Goal: Transaction & Acquisition: Purchase product/service

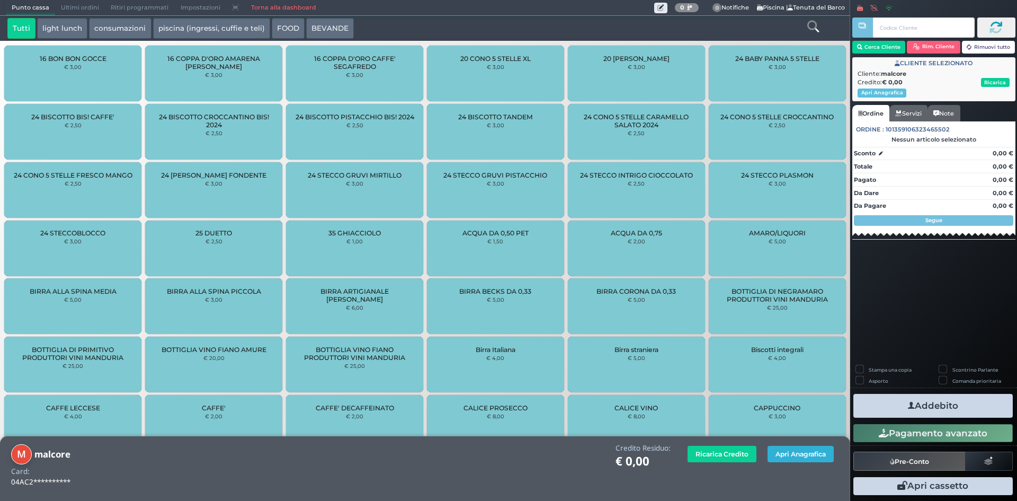
click at [802, 457] on button "Apri Anagrafica" at bounding box center [800, 453] width 66 height 16
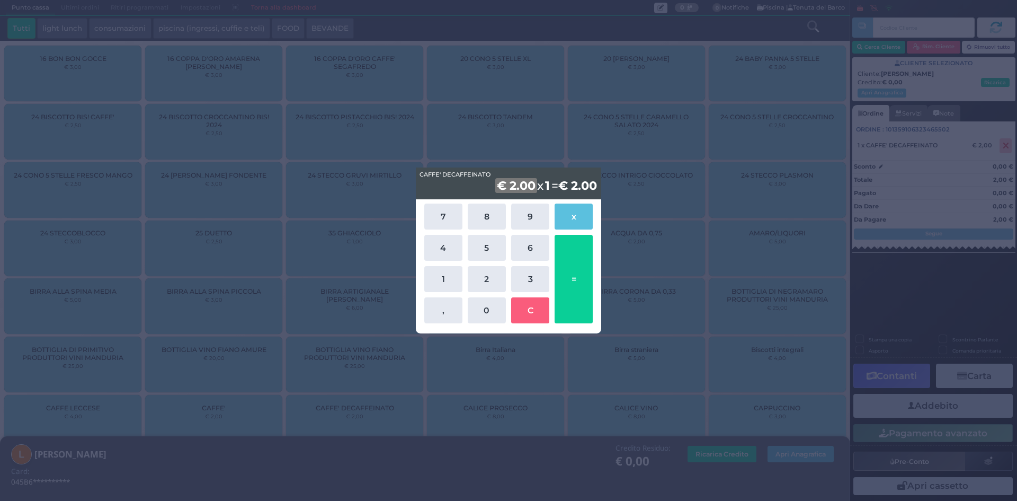
click at [267, 430] on div "CAFFE' DECAFFEINATO CAFFE' DECAFFEINATO € 2.00 x 1 = € 2.00 7 8 9 x 4 5 6 1 2 3…" at bounding box center [508, 250] width 1017 height 501
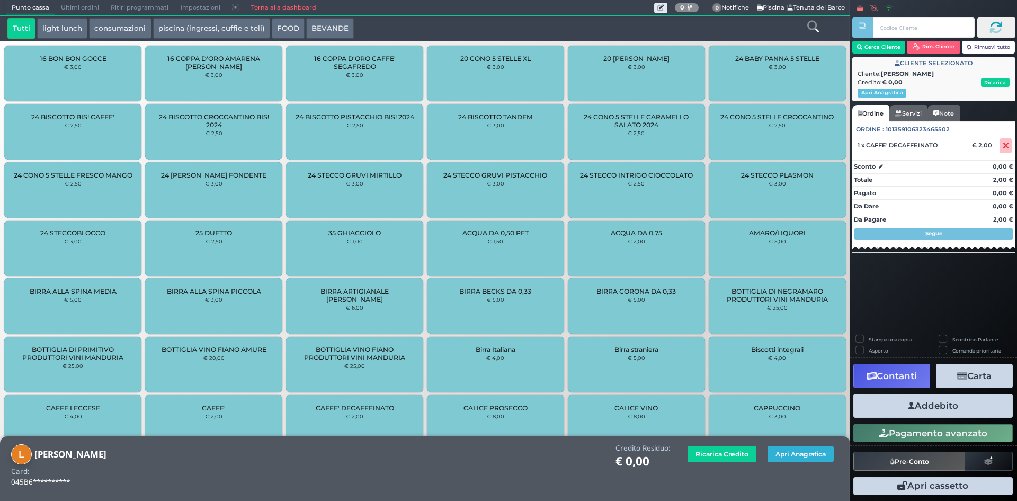
click at [790, 448] on button "Apri Anagrafica" at bounding box center [800, 453] width 66 height 16
click at [797, 452] on button "Apri Anagrafica" at bounding box center [800, 453] width 66 height 16
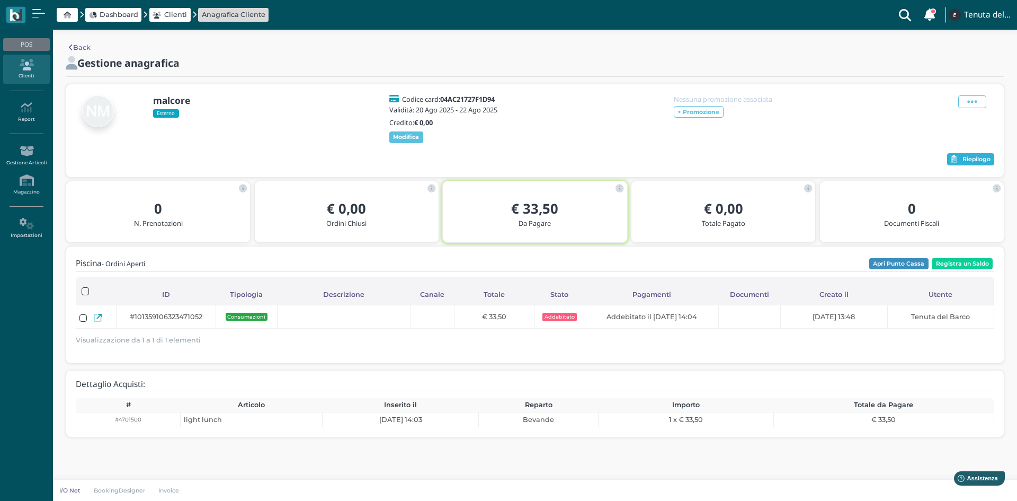
click at [970, 163] on span "Riepilogo" at bounding box center [976, 159] width 28 height 7
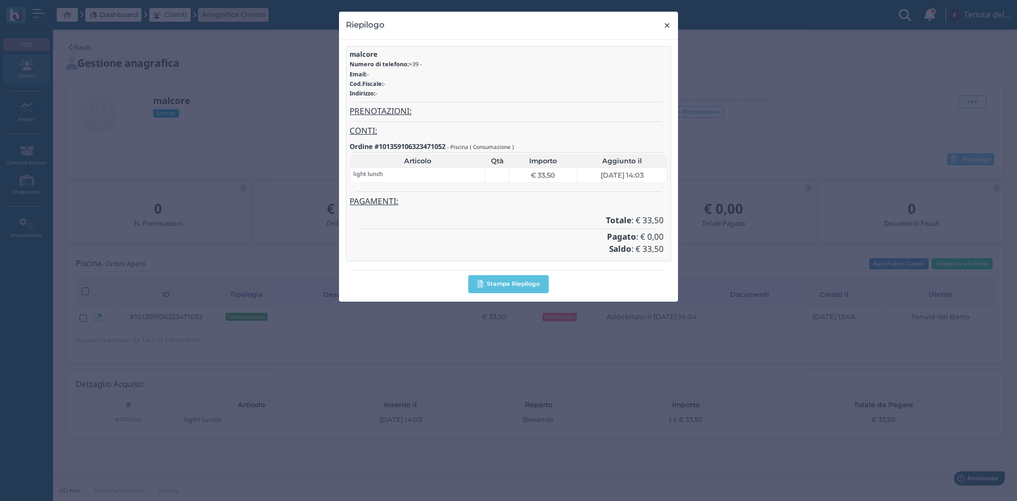
click at [666, 23] on span "×" at bounding box center [667, 26] width 8 height 14
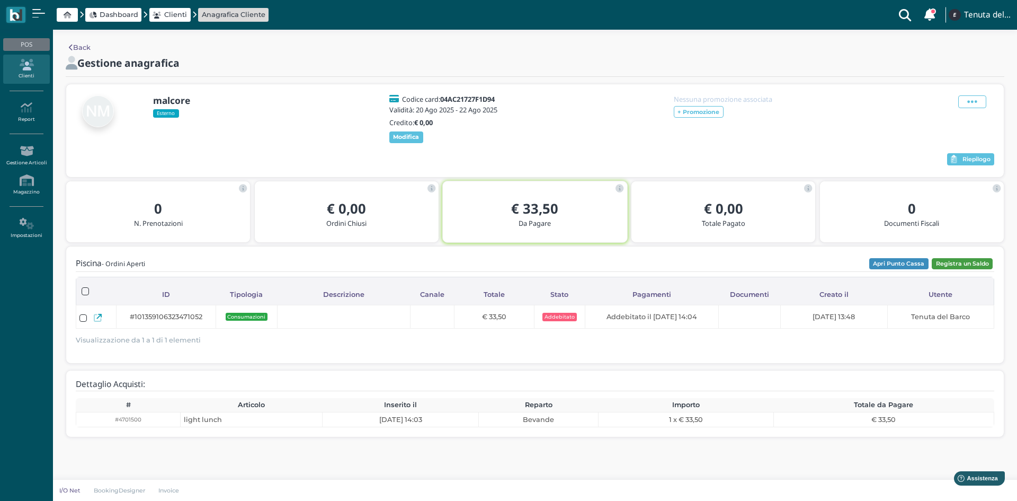
click at [965, 268] on button "Registra un Saldo" at bounding box center [962, 264] width 61 height 12
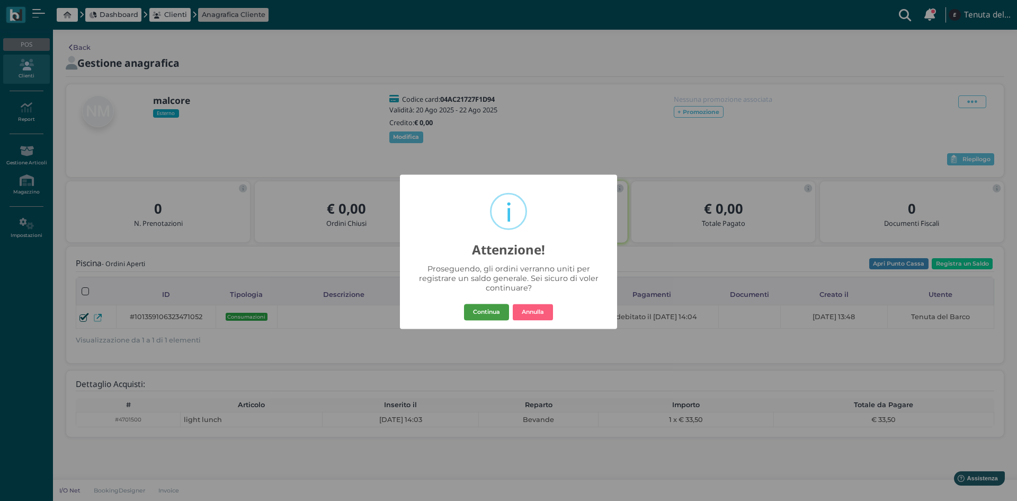
click at [488, 310] on button "Continua" at bounding box center [486, 311] width 45 height 17
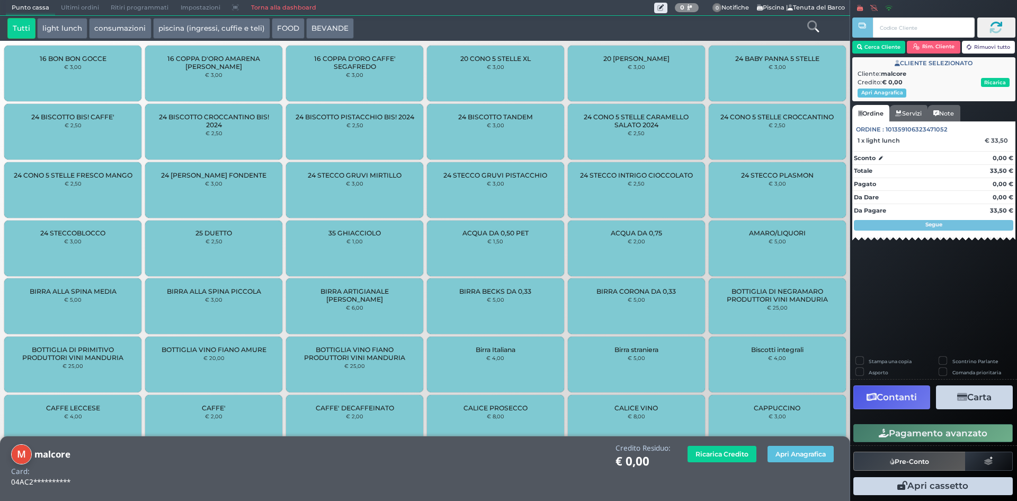
click at [908, 395] on button "Contanti" at bounding box center [891, 397] width 77 height 24
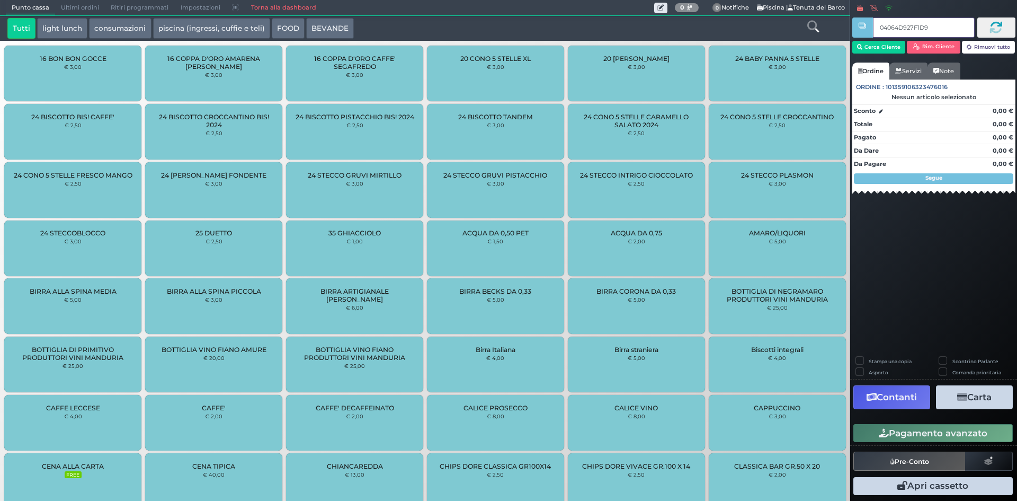
type input "04064D927F1D95"
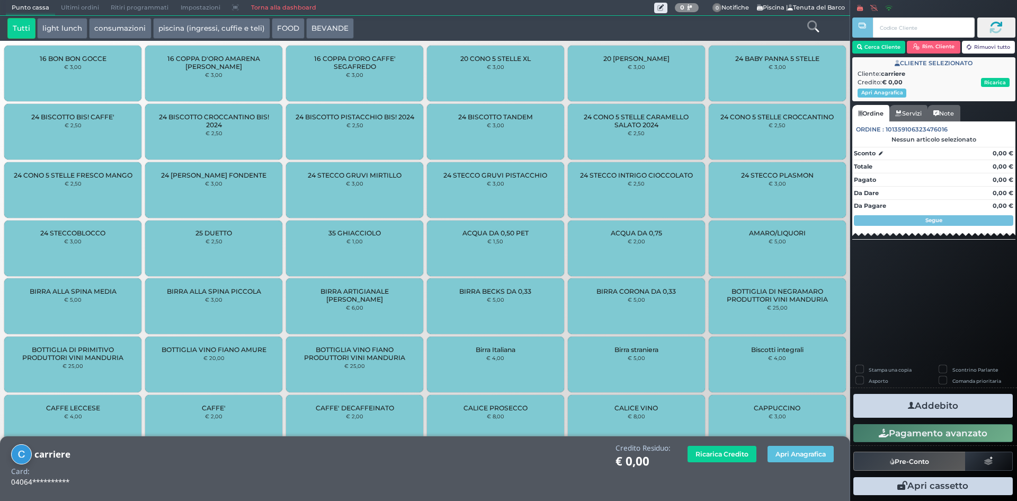
click at [814, 24] on icon at bounding box center [813, 27] width 12 height 12
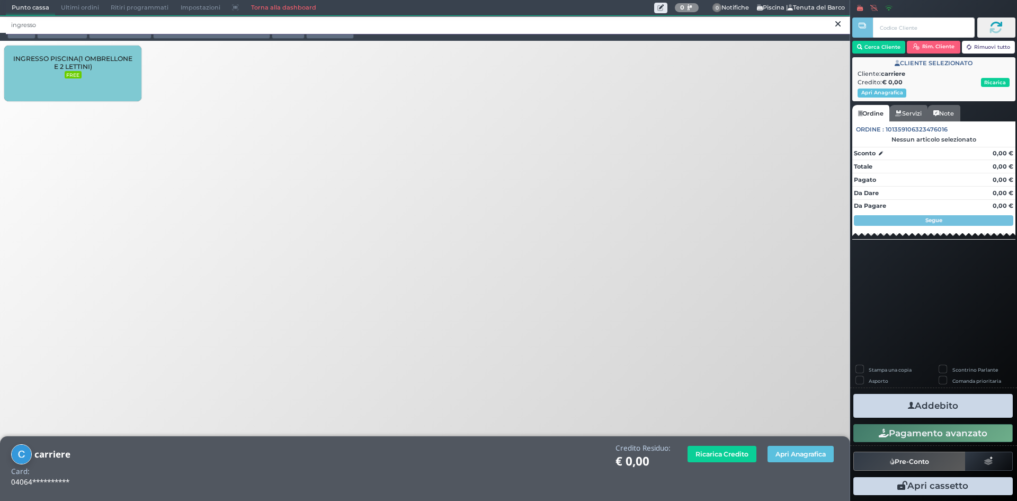
type input "ingresso"
click at [106, 73] on div "INGRESSO PISCINA(1 OMBRELLONE E 2 LETTINI) FREE" at bounding box center [72, 74] width 137 height 56
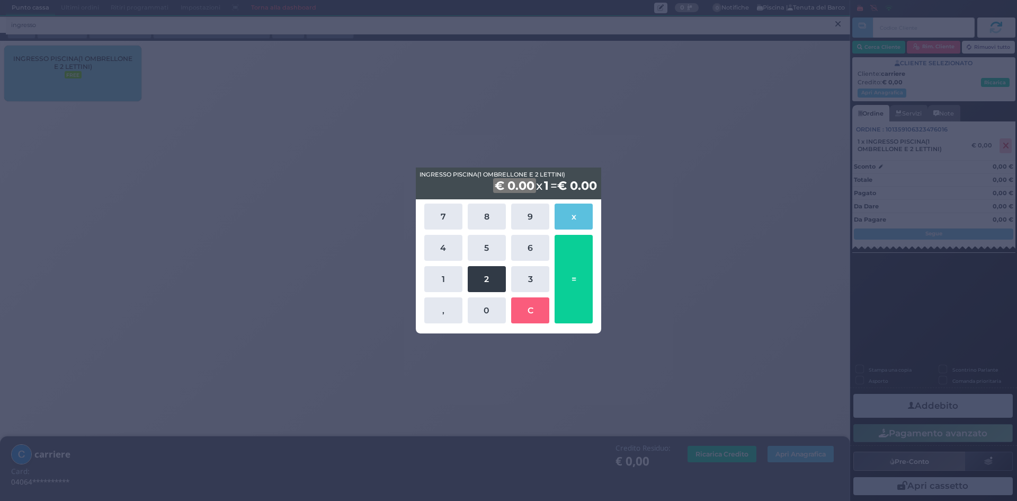
click at [486, 276] on button "2" at bounding box center [487, 279] width 38 height 26
click at [487, 312] on button "0" at bounding box center [487, 310] width 38 height 26
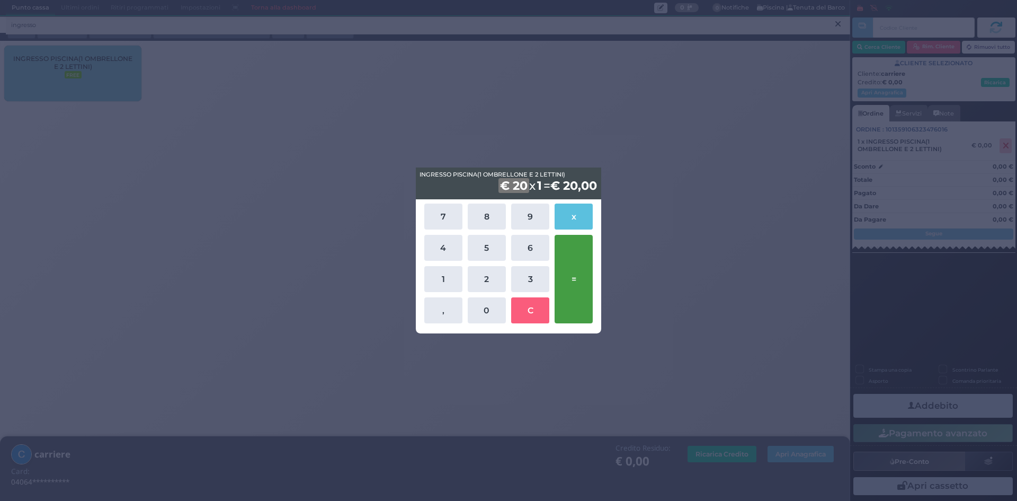
click at [569, 279] on button "=" at bounding box center [574, 279] width 38 height 88
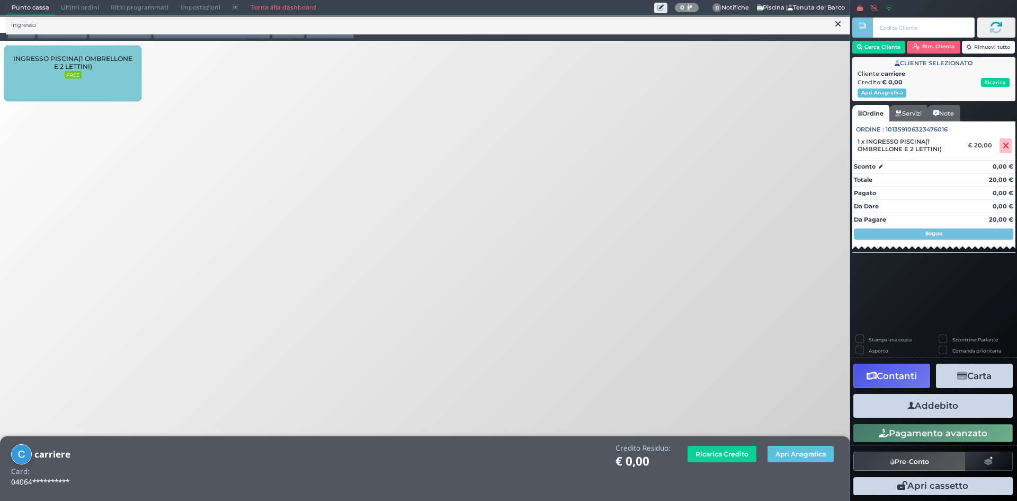
click at [958, 401] on button "Addebito" at bounding box center [932, 406] width 159 height 24
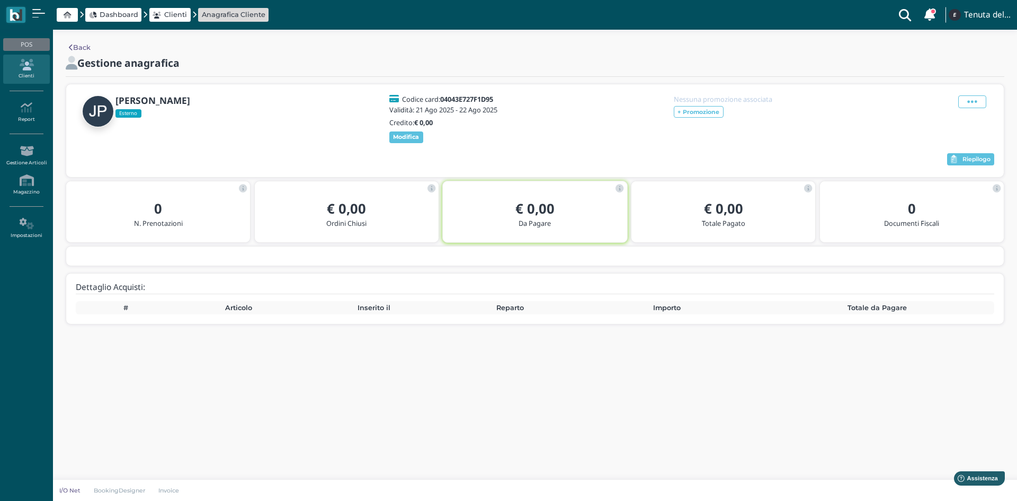
click at [44, 79] on link "Clienti" at bounding box center [26, 69] width 46 height 29
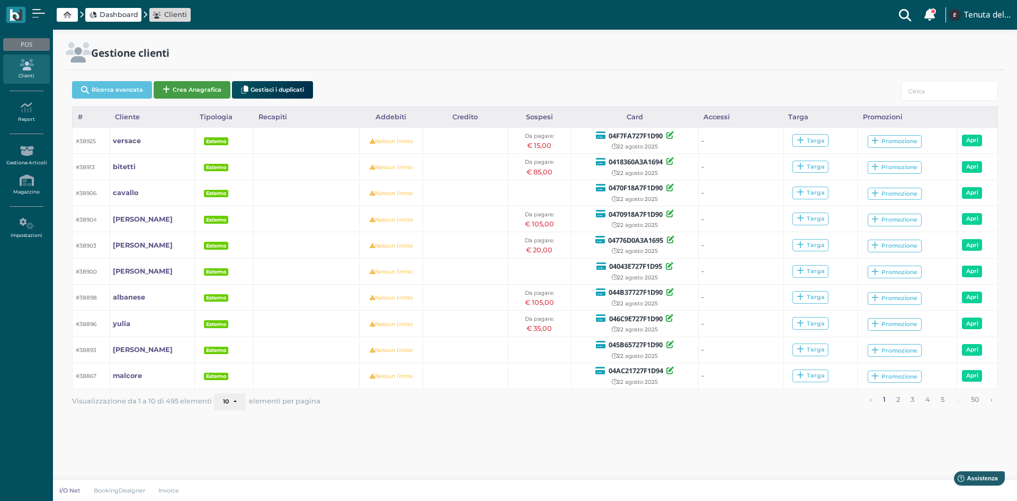
click at [182, 88] on button "Crea Anagrafica" at bounding box center [192, 89] width 77 height 17
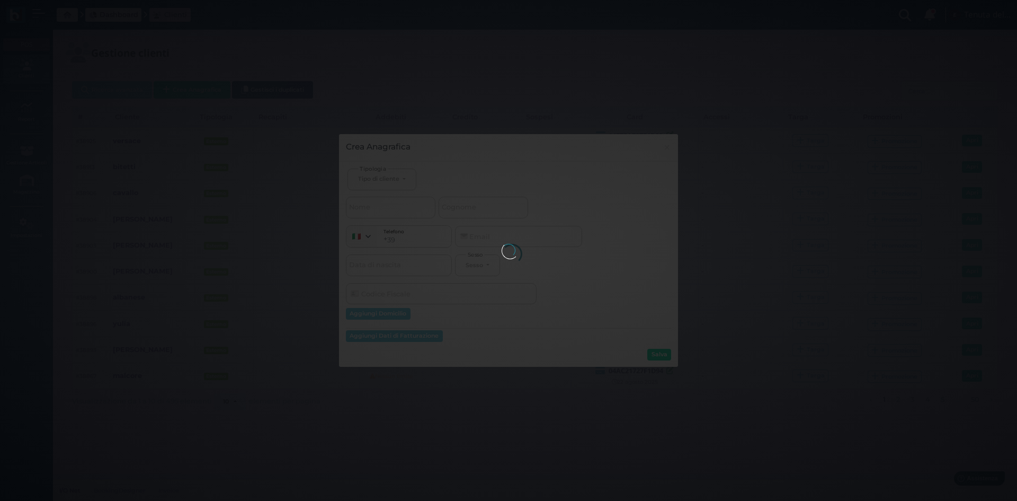
select select
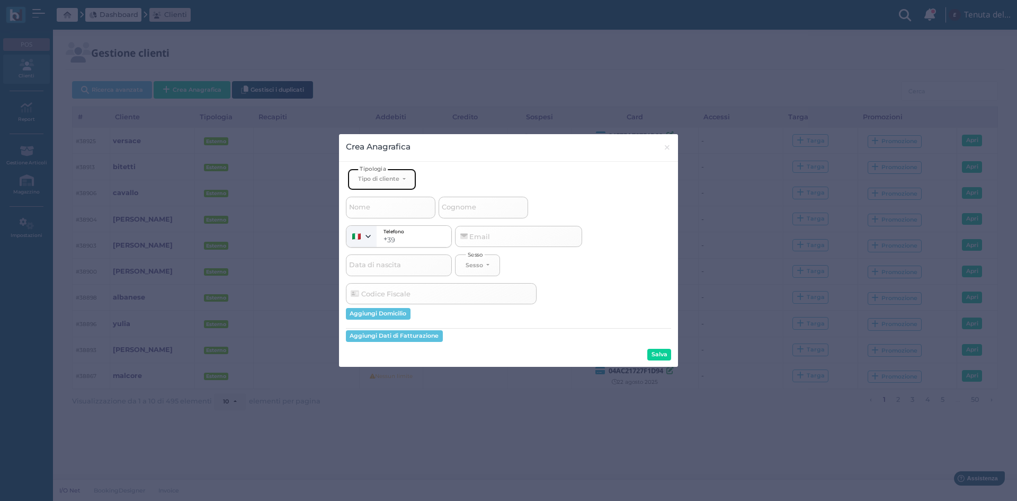
click at [400, 179] on div "Tipo di cliente" at bounding box center [379, 178] width 43 height 7
drag, startPoint x: 387, startPoint y: 213, endPoint x: 434, endPoint y: 208, distance: 48.0
click at [387, 213] on link "Esterno" at bounding box center [399, 214] width 103 height 12
select select "[object Object]"
select select
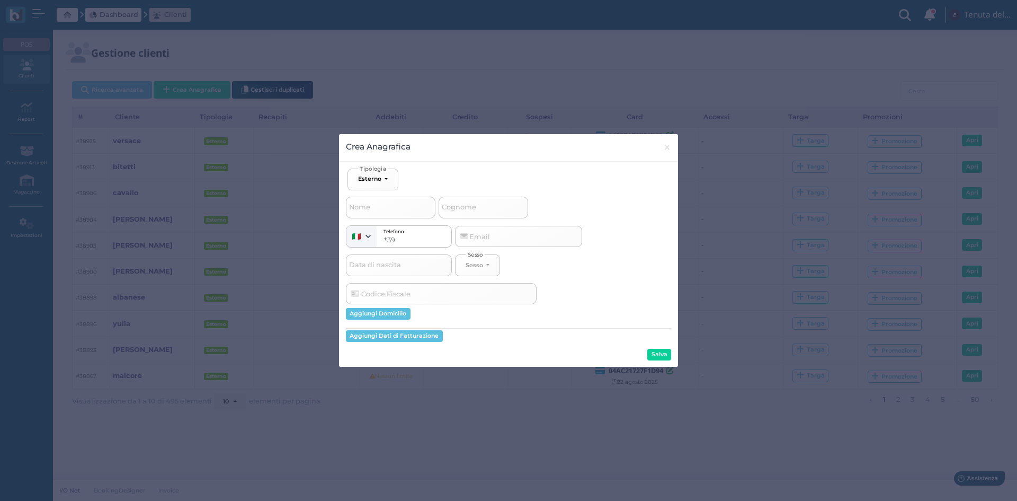
click at [461, 209] on span "Cognome" at bounding box center [459, 207] width 38 height 13
click at [461, 209] on input "Cognome" at bounding box center [484, 207] width 90 height 21
type input "c"
select select
type input "ca"
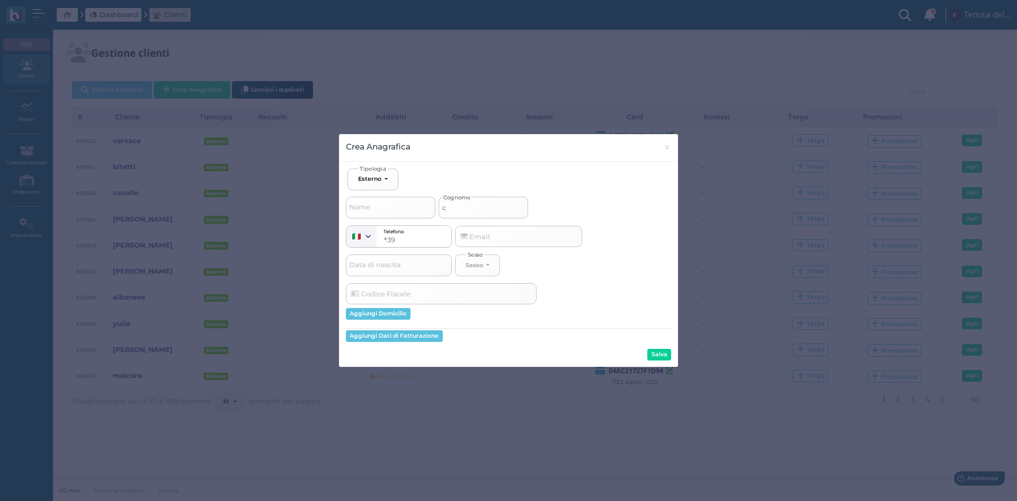
select select
type input "car"
select select
type input "[PERSON_NAME]"
select select
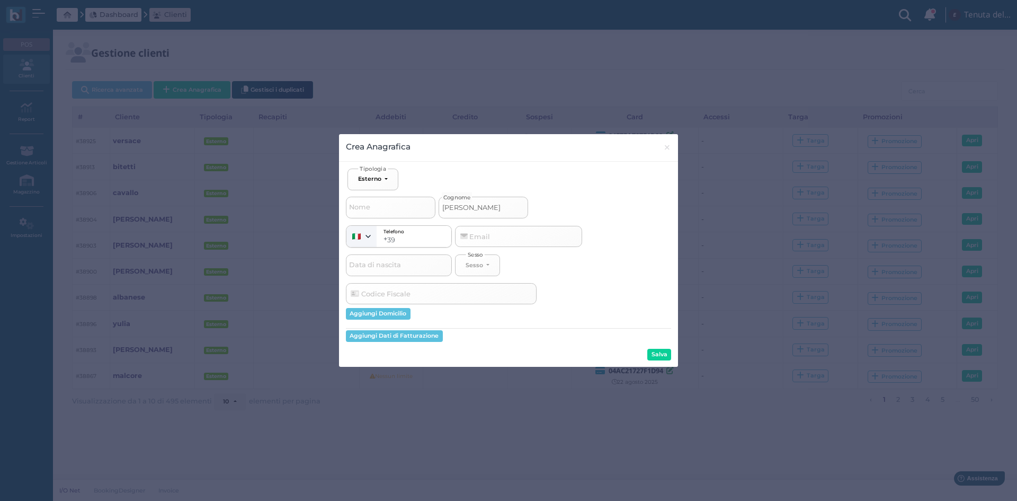
type input "[PERSON_NAME]"
select select
type input "[PERSON_NAME]"
select select
type input "carrier"
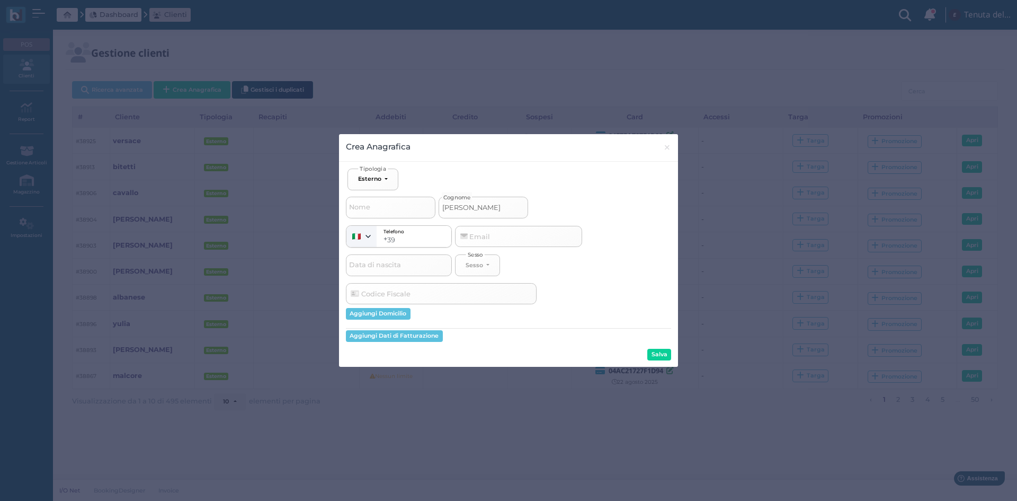
select select
type input "carriere"
select select
type input "carriere"
drag, startPoint x: 655, startPoint y: 352, endPoint x: 657, endPoint y: 347, distance: 5.5
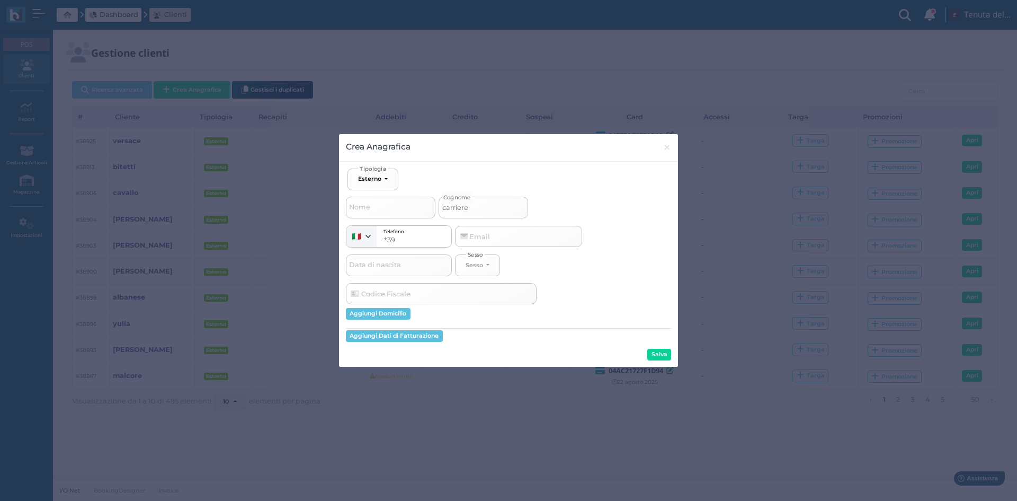
click at [656, 352] on button "Salva" at bounding box center [659, 355] width 24 height 12
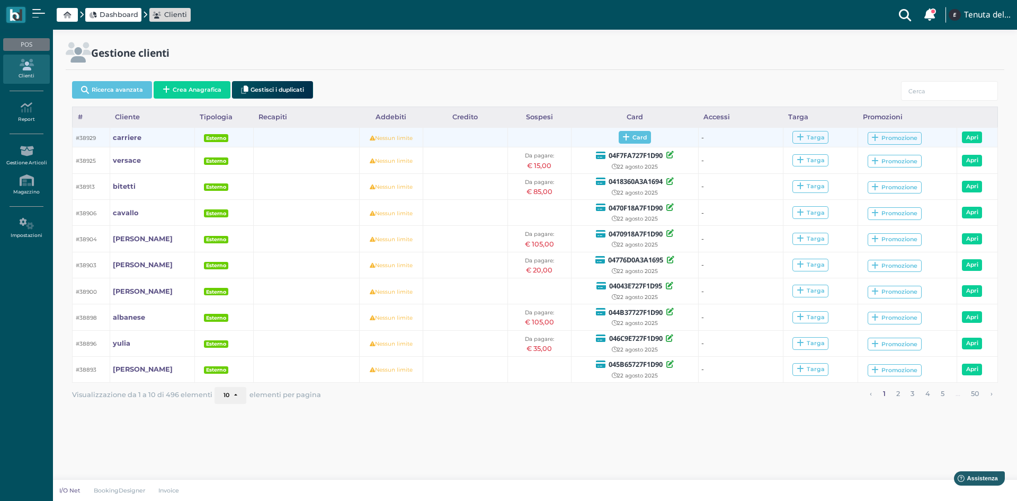
click at [642, 138] on span "Card" at bounding box center [635, 137] width 32 height 13
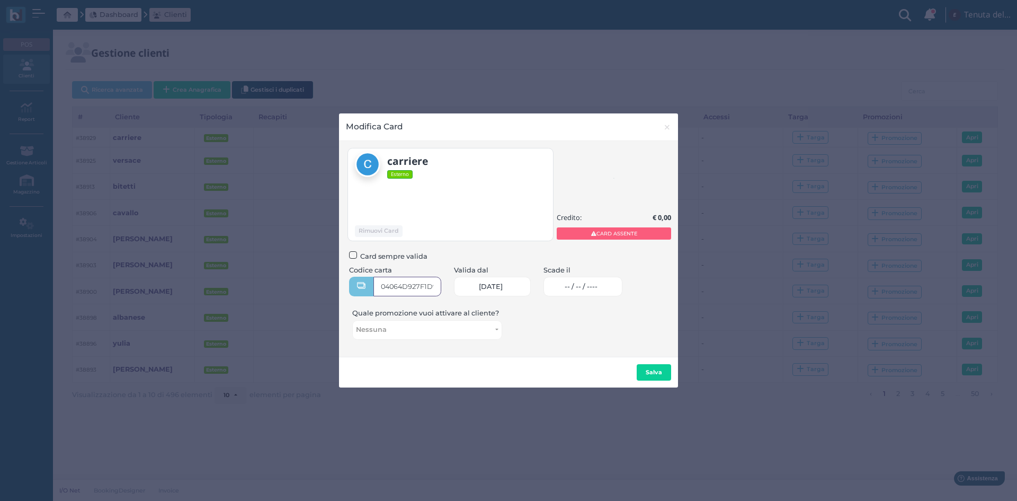
type input "04064D927F1D95"
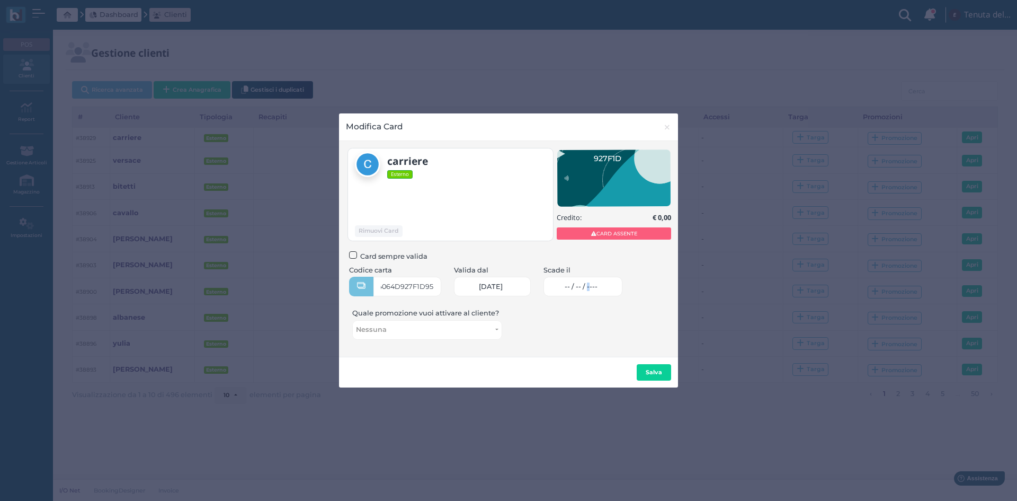
click at [597, 284] on span "-- / -- / ----" at bounding box center [581, 286] width 33 height 8
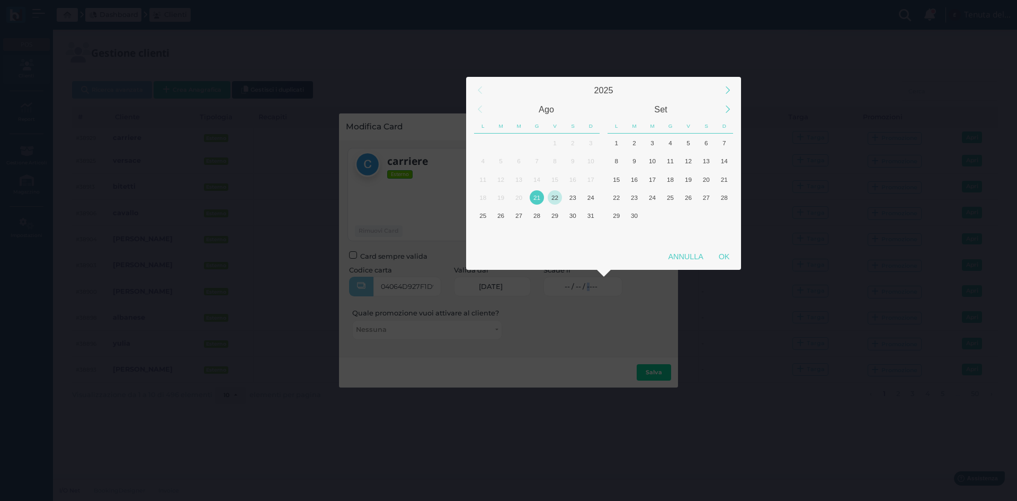
click at [550, 199] on div "22" at bounding box center [555, 197] width 14 height 14
click at [725, 256] on div "OK" at bounding box center [724, 256] width 26 height 19
type input "22/08/2025"
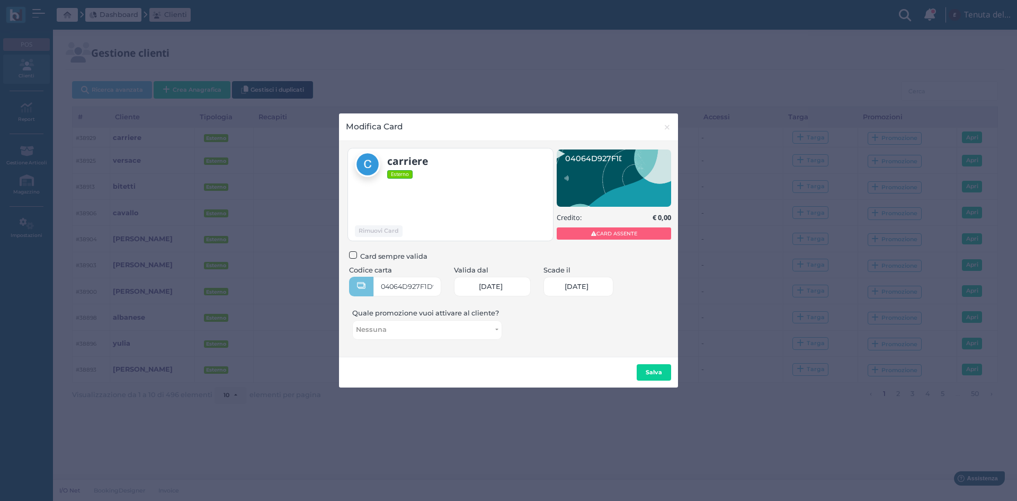
scroll to position [0, 46]
click at [665, 374] on button "Salva" at bounding box center [654, 372] width 34 height 17
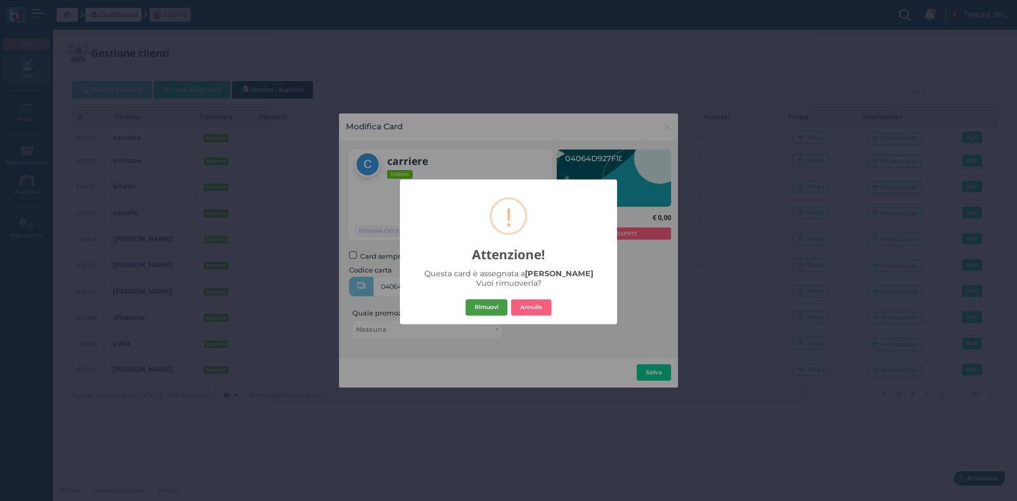
click at [492, 307] on button "Rimuovi" at bounding box center [487, 307] width 42 height 17
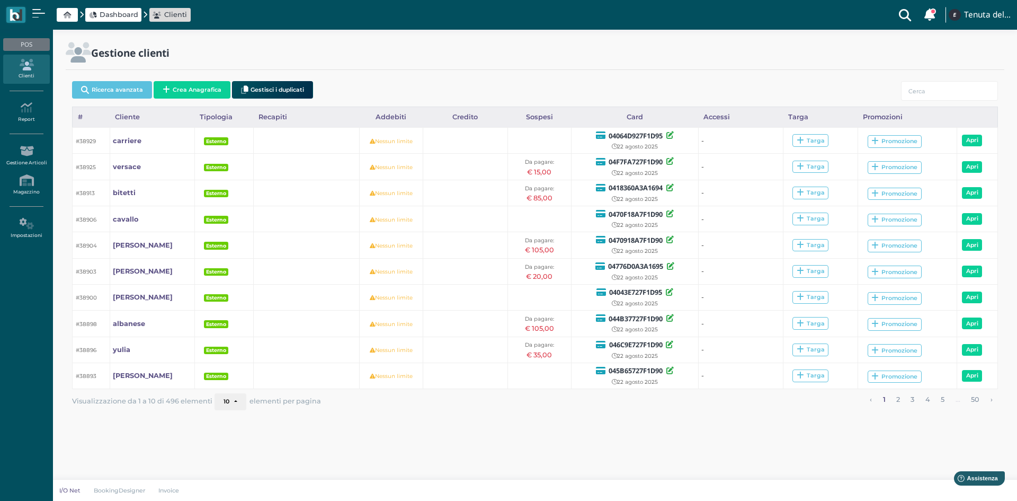
click at [26, 74] on link "Clienti" at bounding box center [26, 69] width 46 height 29
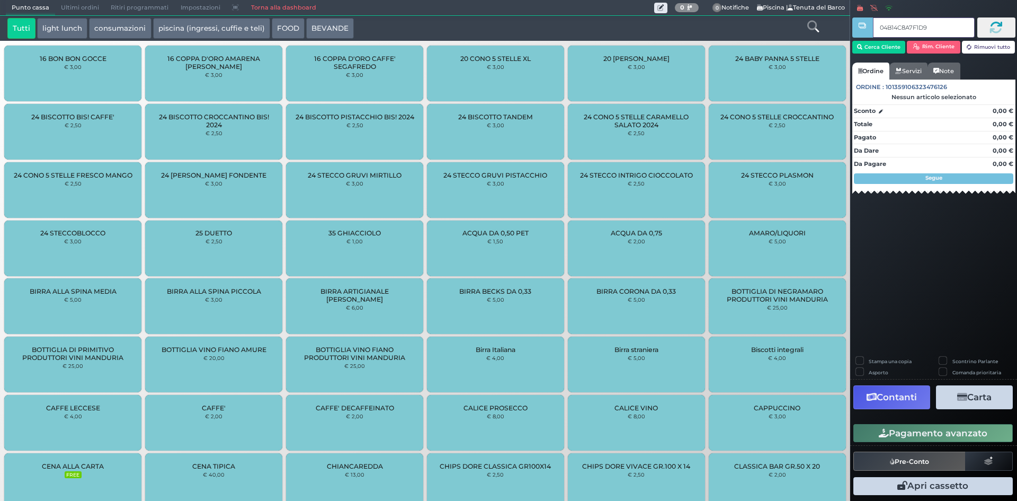
type input "04B14C8A7F1D94"
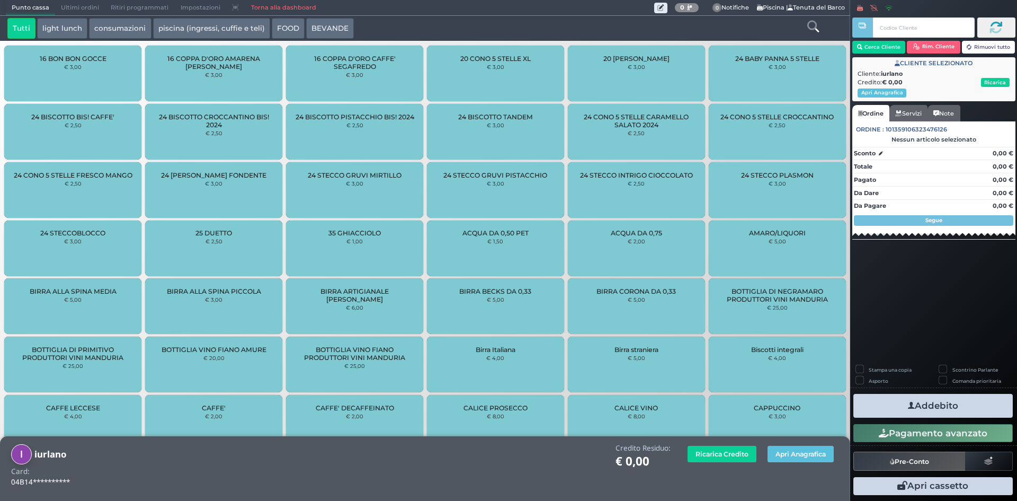
click at [814, 25] on icon at bounding box center [813, 27] width 12 height 12
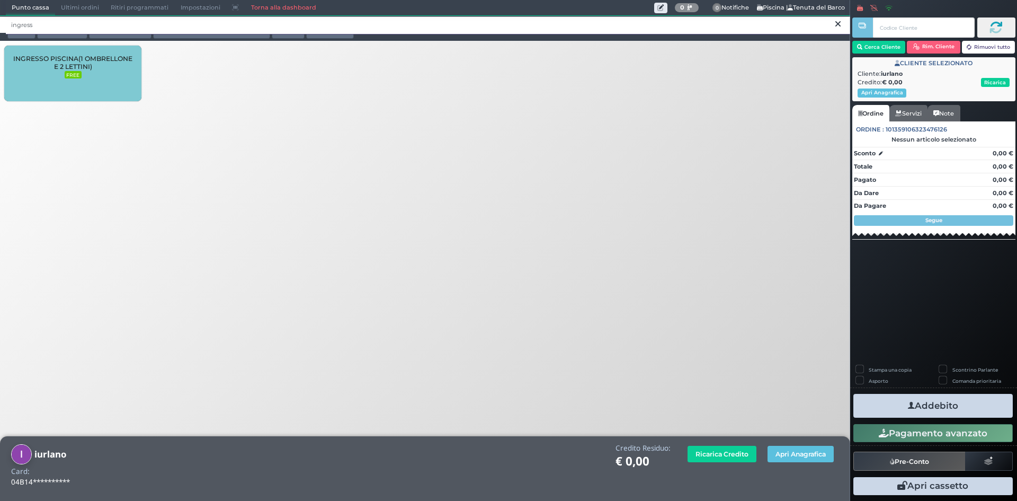
type input "ingress"
click at [113, 70] on span "INGRESSO PISCINA(1 OMBRELLONE E 2 LETTINI)" at bounding box center [72, 63] width 119 height 16
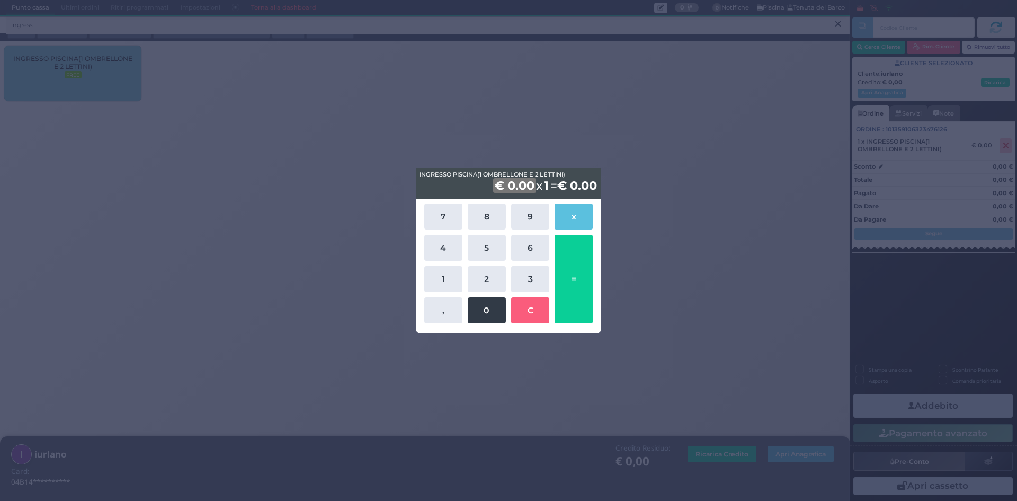
drag, startPoint x: 532, startPoint y: 282, endPoint x: 492, endPoint y: 302, distance: 44.5
click at [529, 283] on button "3" at bounding box center [530, 279] width 38 height 26
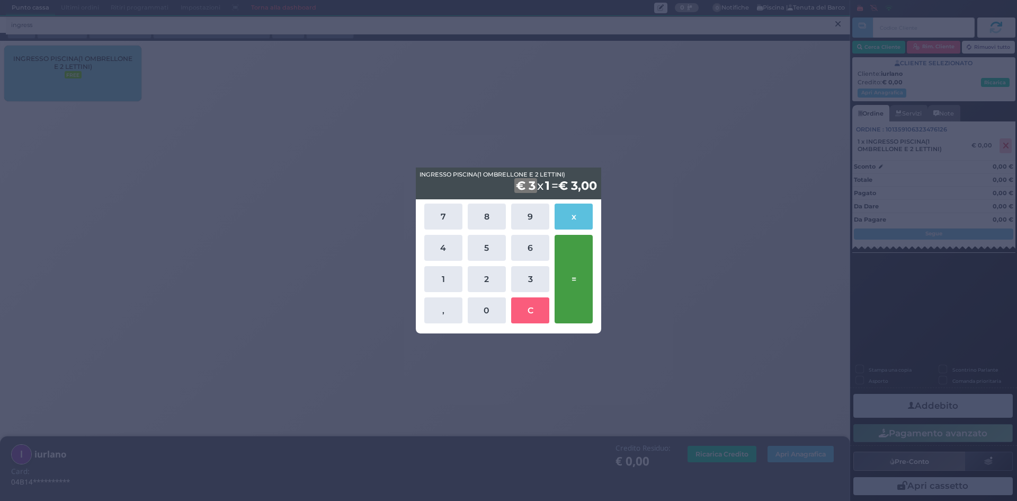
drag, startPoint x: 488, startPoint y: 307, endPoint x: 561, endPoint y: 291, distance: 74.3
click at [488, 307] on button "0" at bounding box center [487, 310] width 38 height 26
click at [579, 276] on button "=" at bounding box center [574, 279] width 38 height 88
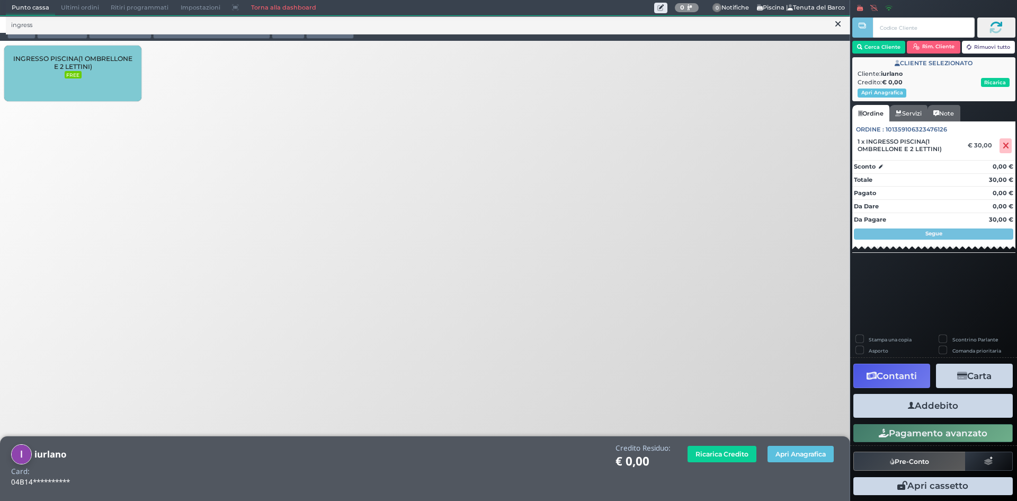
click at [938, 405] on button "Addebito" at bounding box center [932, 406] width 159 height 24
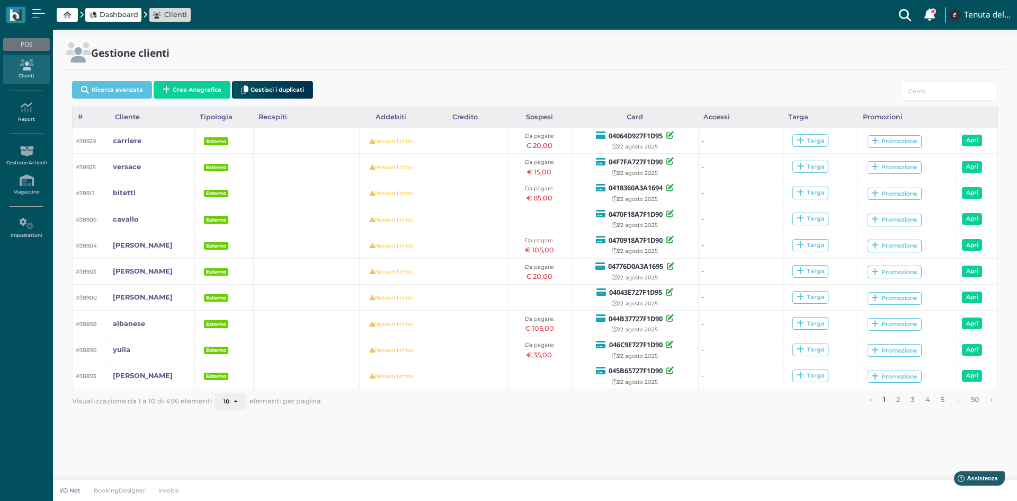
drag, startPoint x: 192, startPoint y: 91, endPoint x: 209, endPoint y: 112, distance: 27.1
click at [193, 90] on button "Crea Anagrafica" at bounding box center [192, 89] width 77 height 17
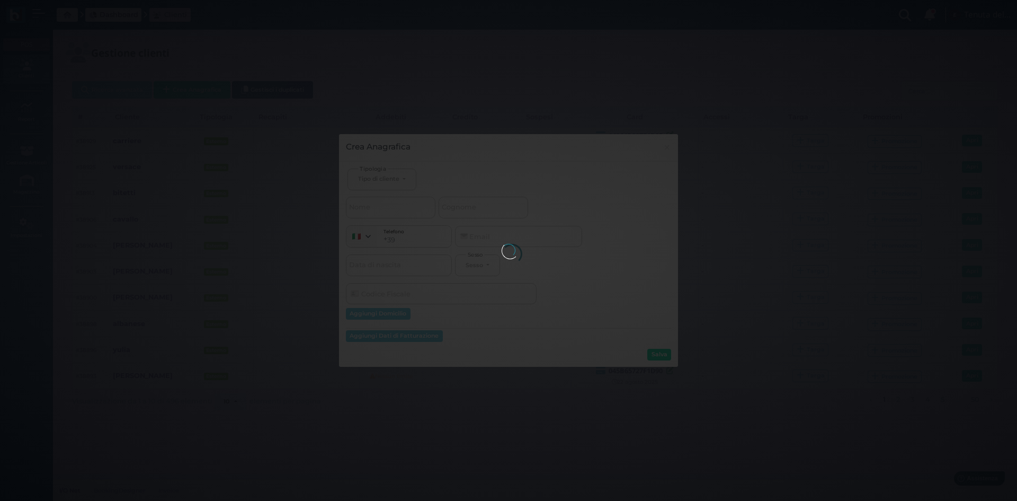
select select
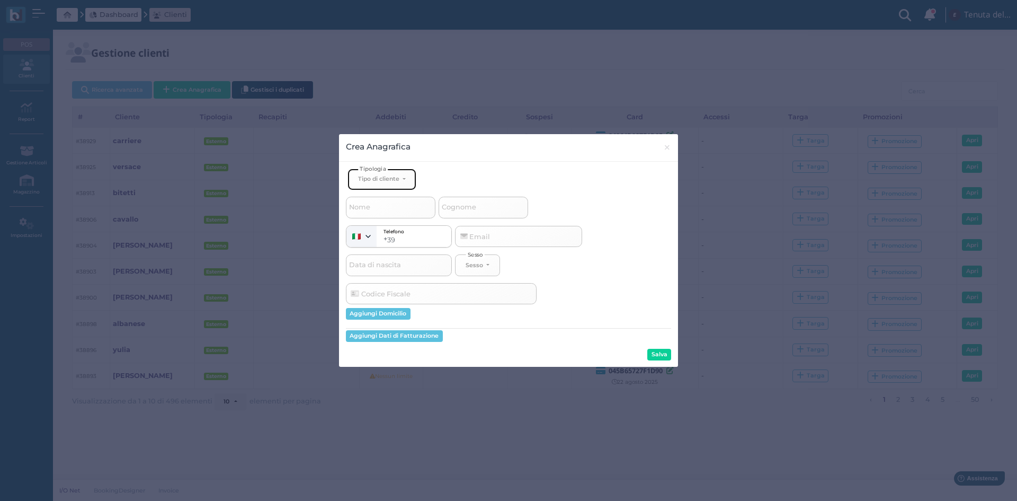
click at [394, 176] on div "Tipo di cliente" at bounding box center [378, 178] width 41 height 7
click at [379, 212] on span "Esterno" at bounding box center [371, 214] width 26 height 8
select select "[object Object]"
select select
click at [504, 211] on input "Cognome" at bounding box center [484, 207] width 90 height 21
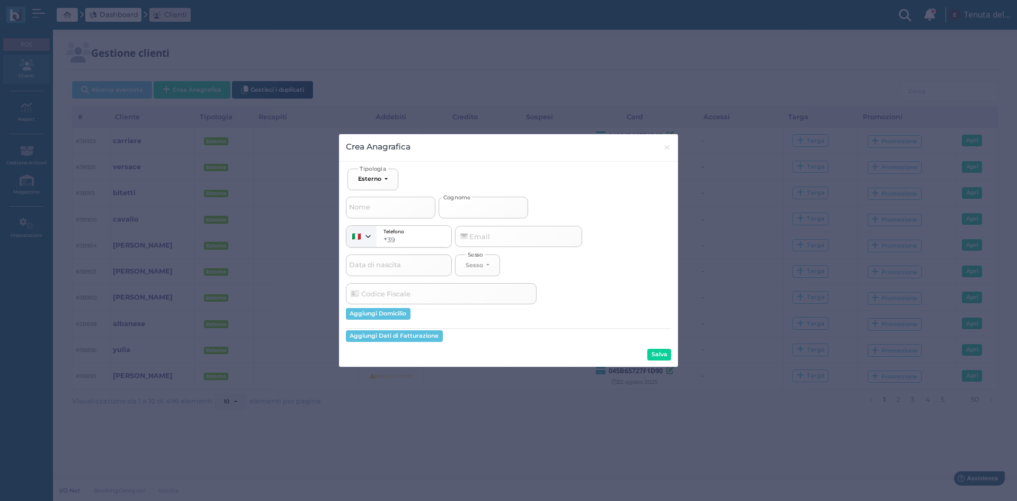
type input "i"
select select
type input "iu"
select select
type input "iur"
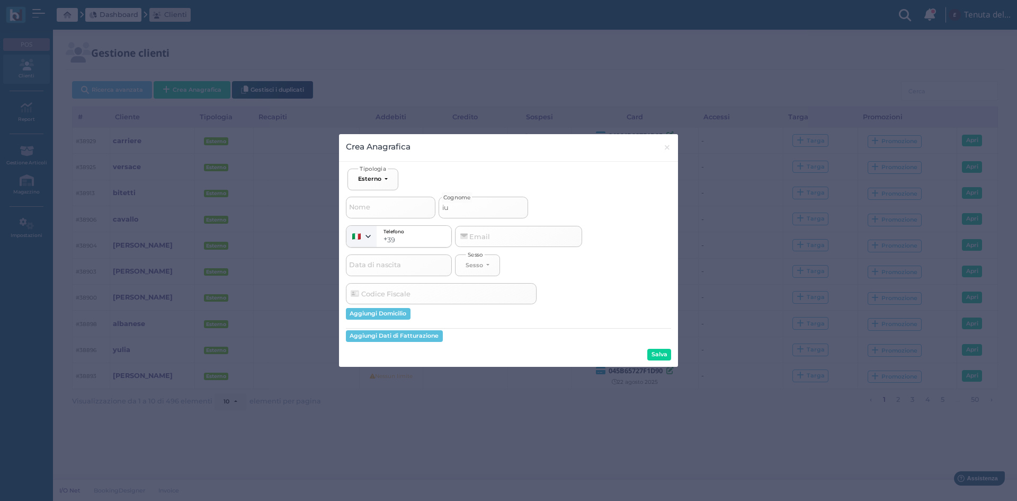
select select
type input "iurl"
select select
type input "iurla"
select select
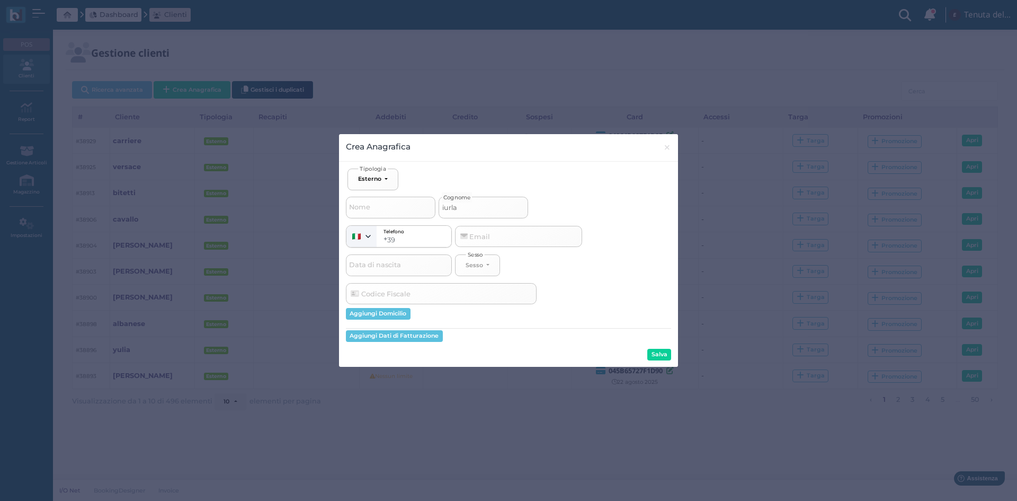
type input "iurlan"
select select
type input "iurlano"
select select
type input "iurlano"
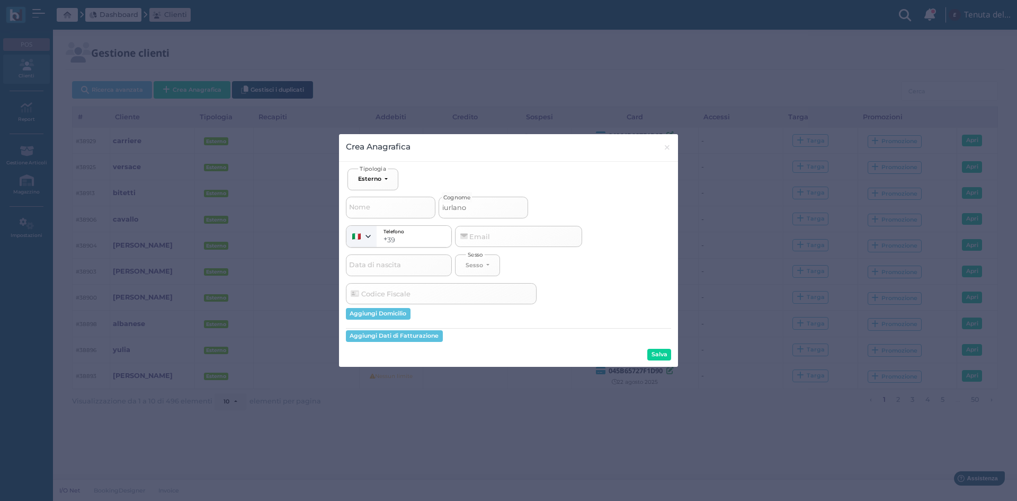
select select
type input "iurlano"
click at [662, 353] on button "Salva" at bounding box center [659, 355] width 24 height 12
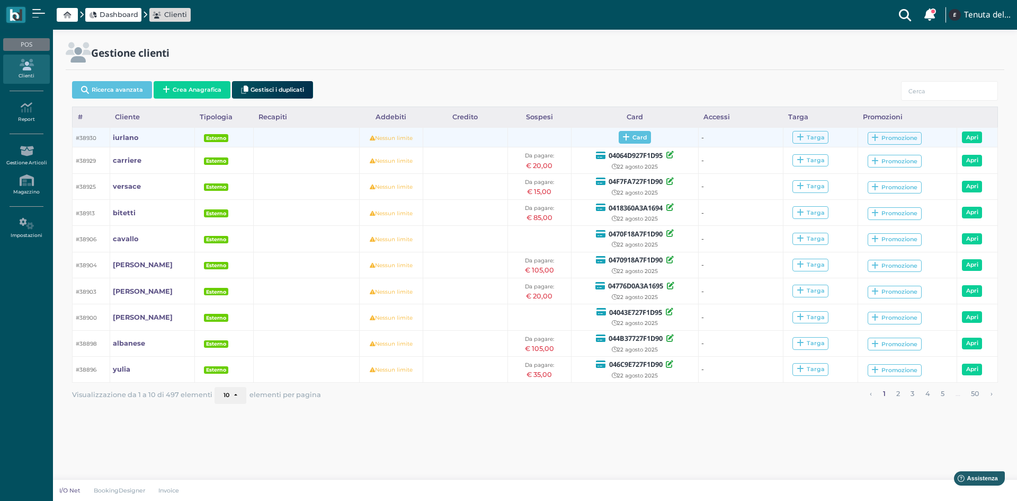
click at [640, 135] on span "Card" at bounding box center [635, 137] width 32 height 13
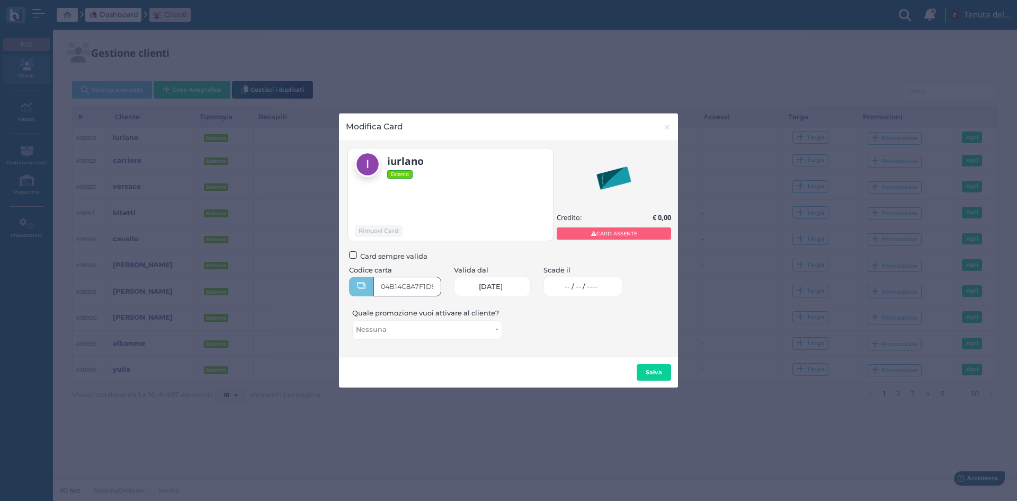
type input "04B14C8A7F1D94"
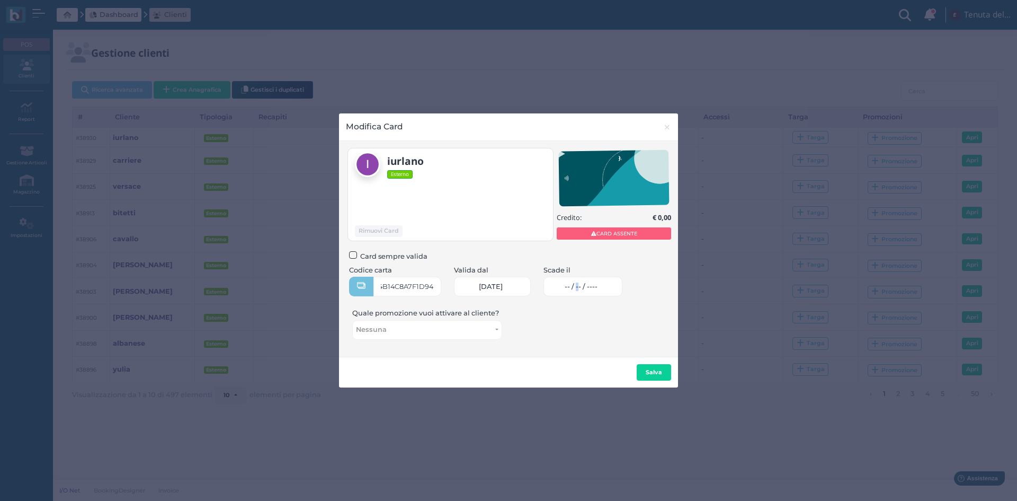
click at [590, 287] on span "-- / -- / ----" at bounding box center [581, 286] width 33 height 8
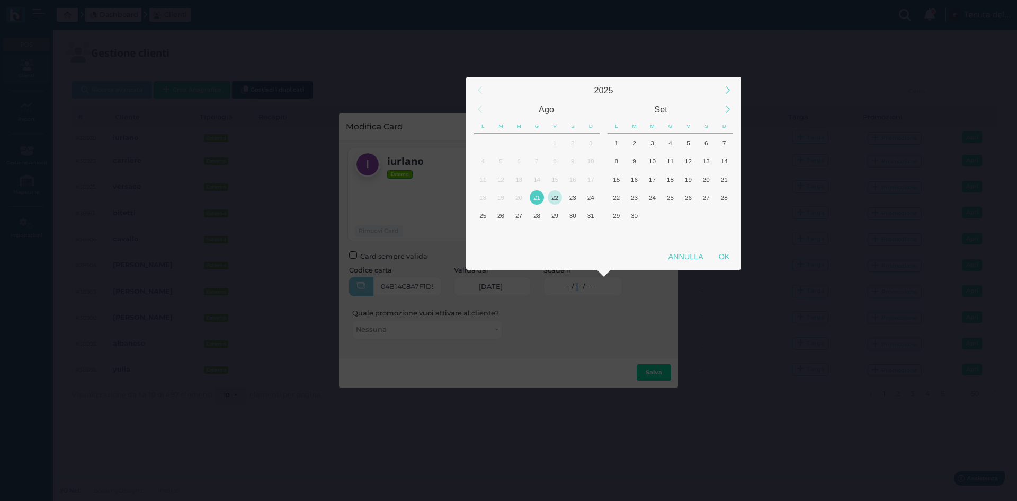
click at [560, 195] on div "22" at bounding box center [555, 197] width 14 height 14
click at [727, 253] on div "OK" at bounding box center [724, 256] width 26 height 19
type input "22/08/2025"
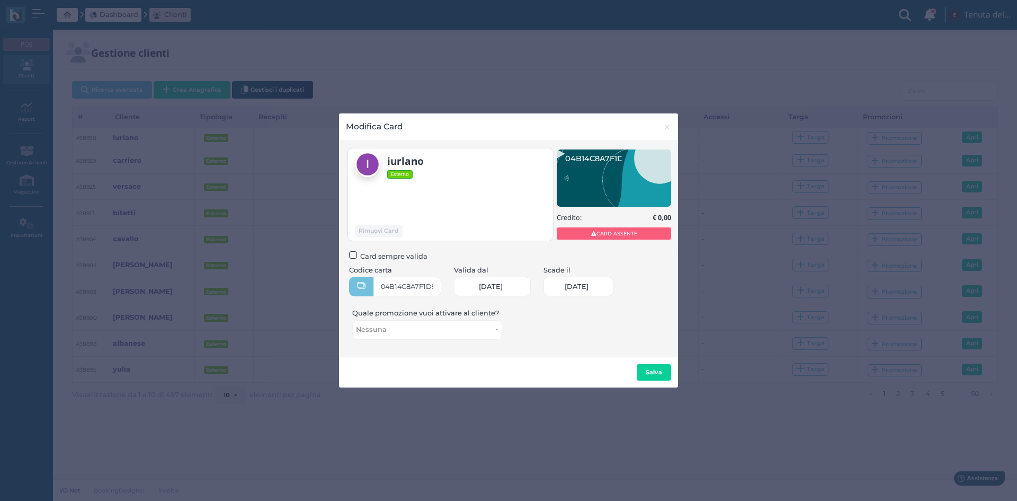
scroll to position [0, 46]
click at [663, 371] on button "Salva" at bounding box center [654, 372] width 34 height 17
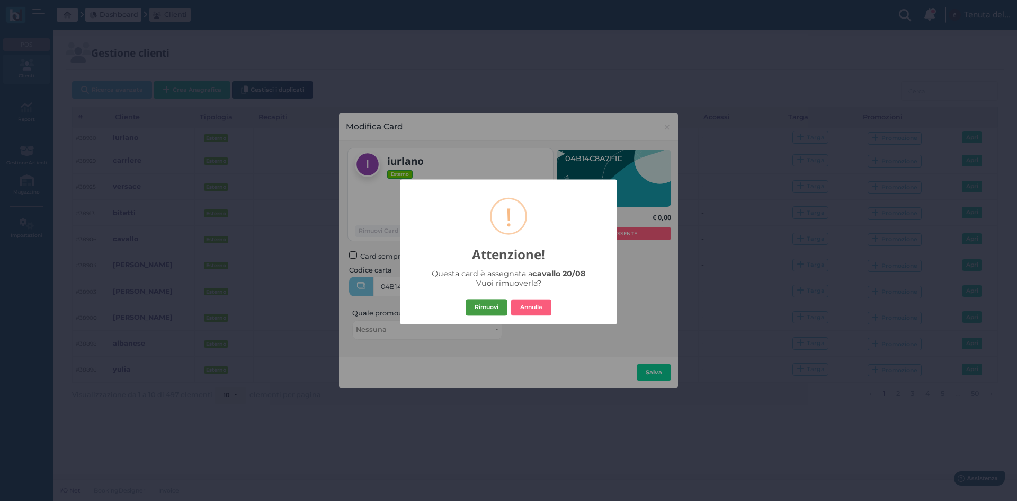
click at [487, 307] on button "Rimuovi" at bounding box center [487, 307] width 42 height 17
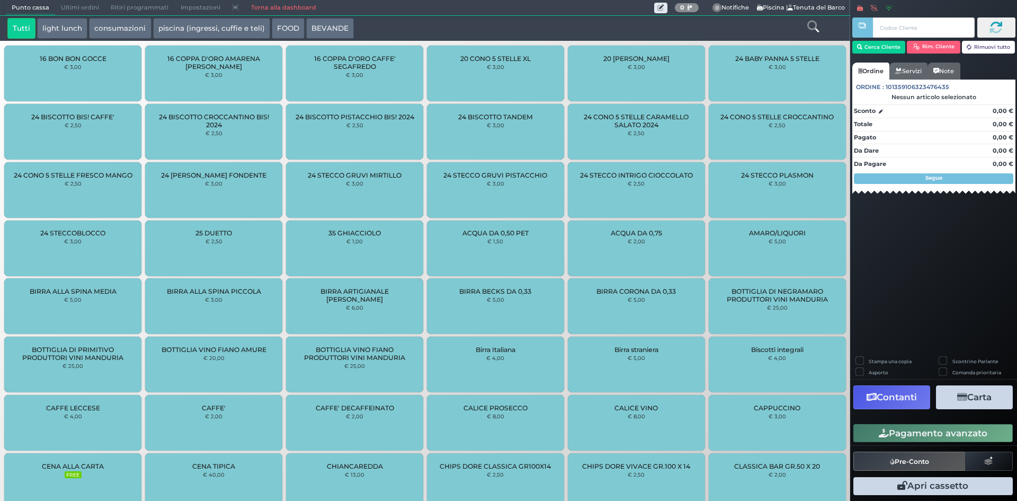
click at [815, 25] on icon at bounding box center [813, 27] width 12 height 12
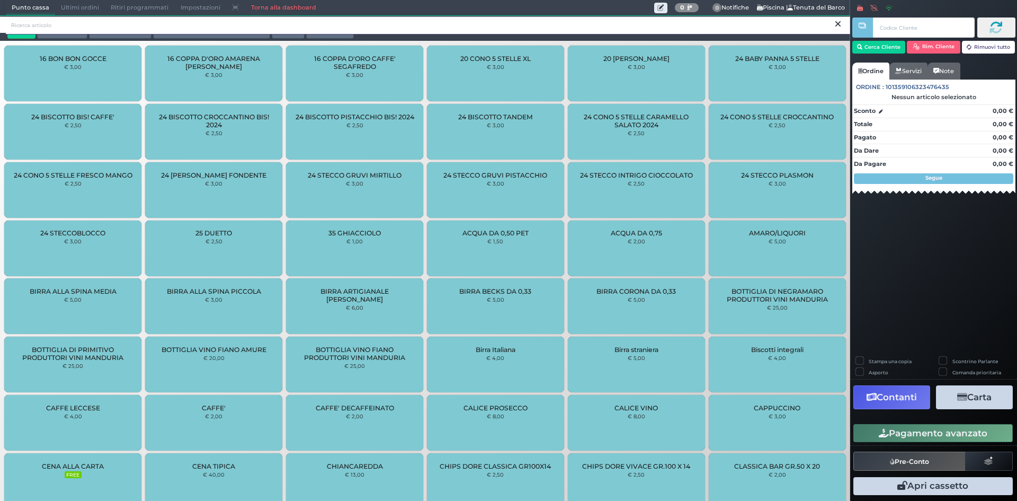
click at [503, 19] on input "search" at bounding box center [428, 25] width 844 height 19
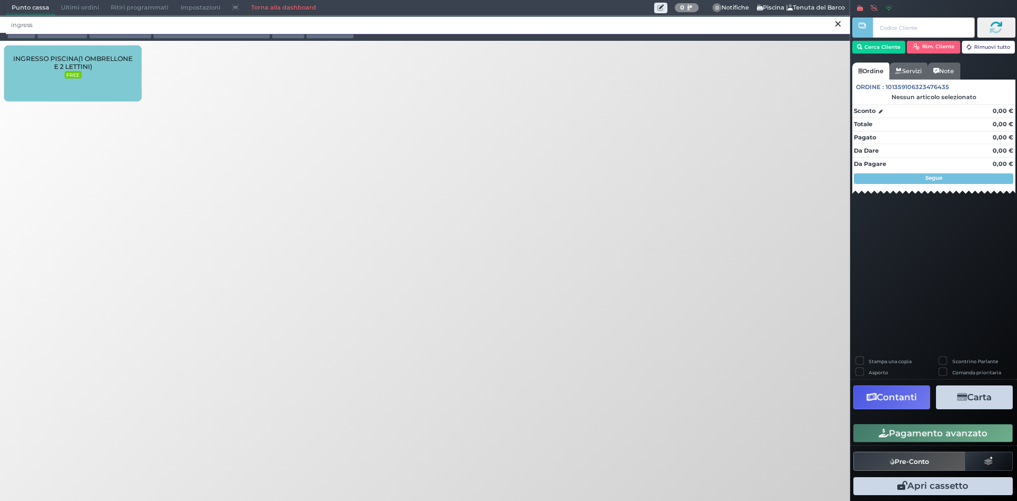
type input "ingress"
click at [73, 73] on small "FREE" at bounding box center [73, 74] width 17 height 7
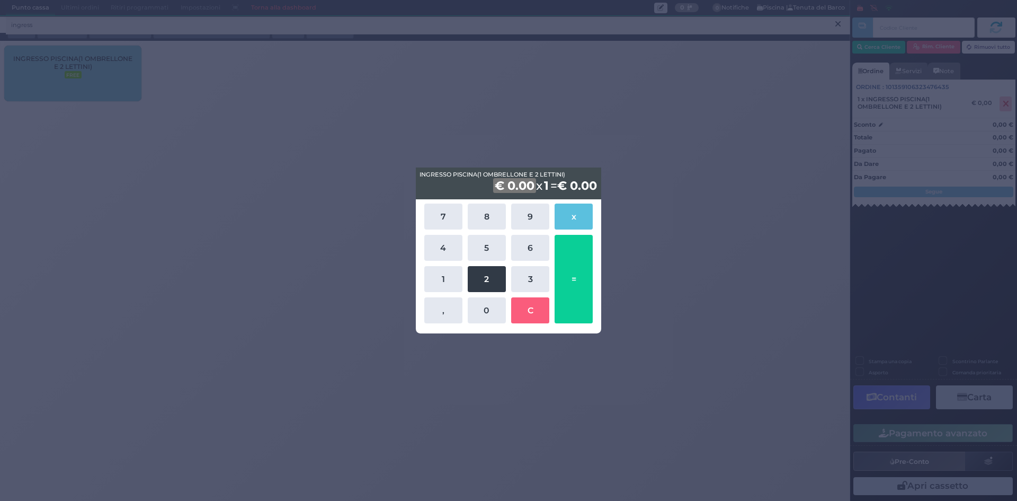
drag, startPoint x: 492, startPoint y: 288, endPoint x: 490, endPoint y: 299, distance: 11.8
click at [492, 287] on button "2" at bounding box center [487, 279] width 38 height 26
click at [493, 307] on button "0" at bounding box center [487, 310] width 38 height 26
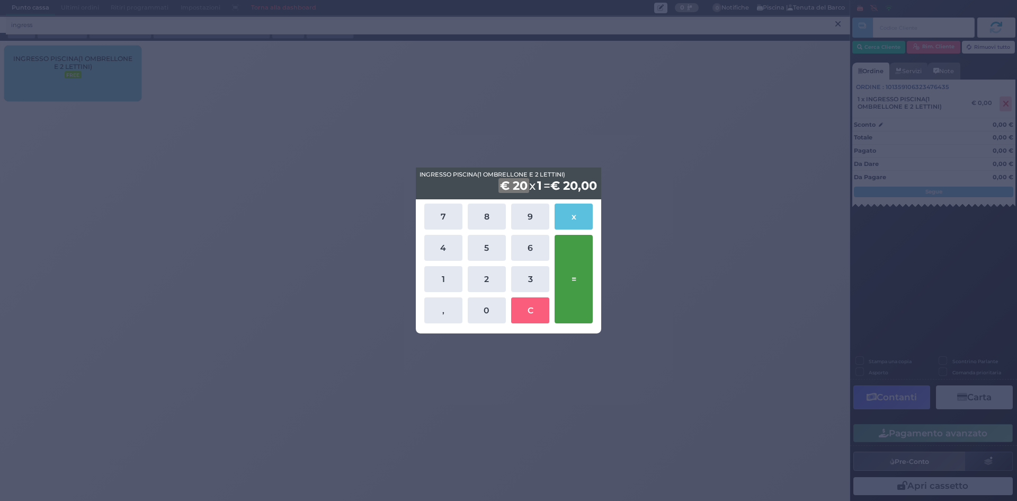
click at [578, 280] on button "=" at bounding box center [574, 279] width 38 height 88
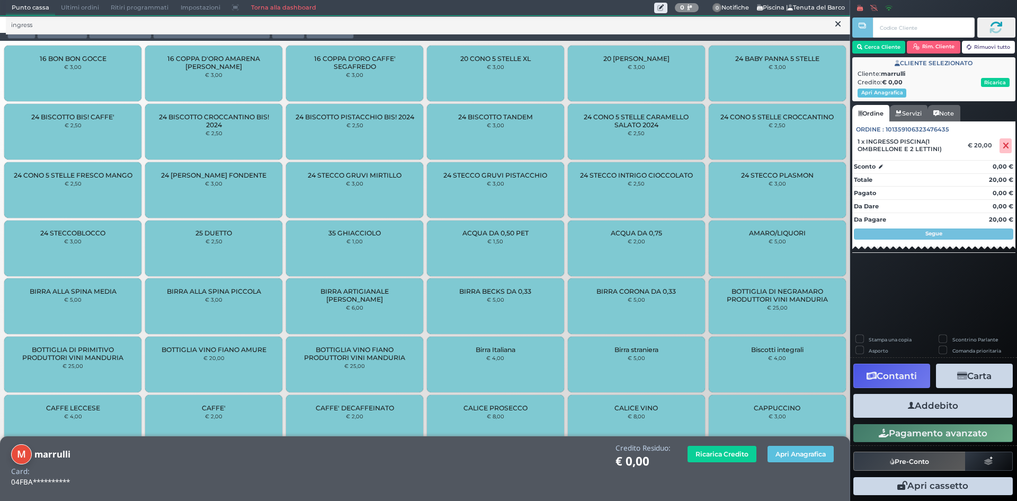
click at [938, 410] on button "Addebito" at bounding box center [932, 406] width 159 height 24
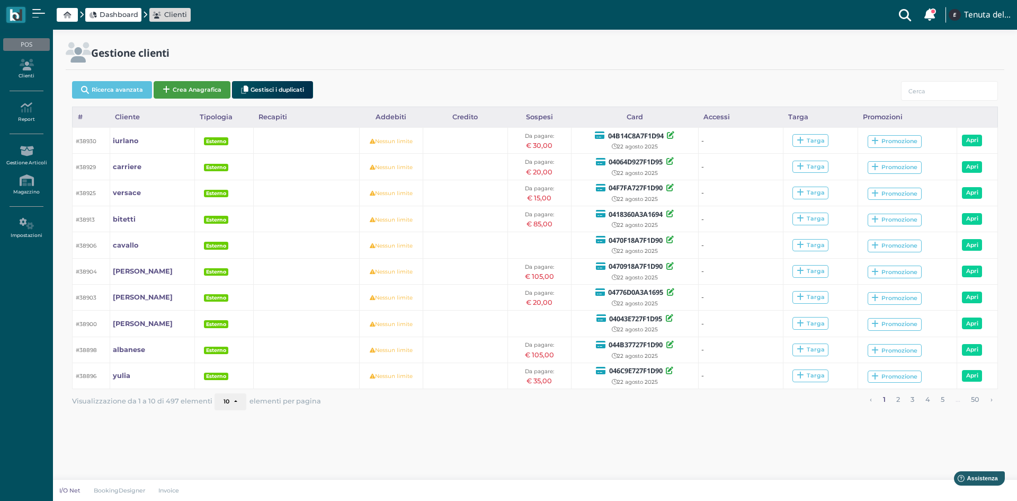
drag, startPoint x: 184, startPoint y: 88, endPoint x: 188, endPoint y: 100, distance: 11.6
click at [185, 88] on button "Crea Anagrafica" at bounding box center [192, 89] width 77 height 17
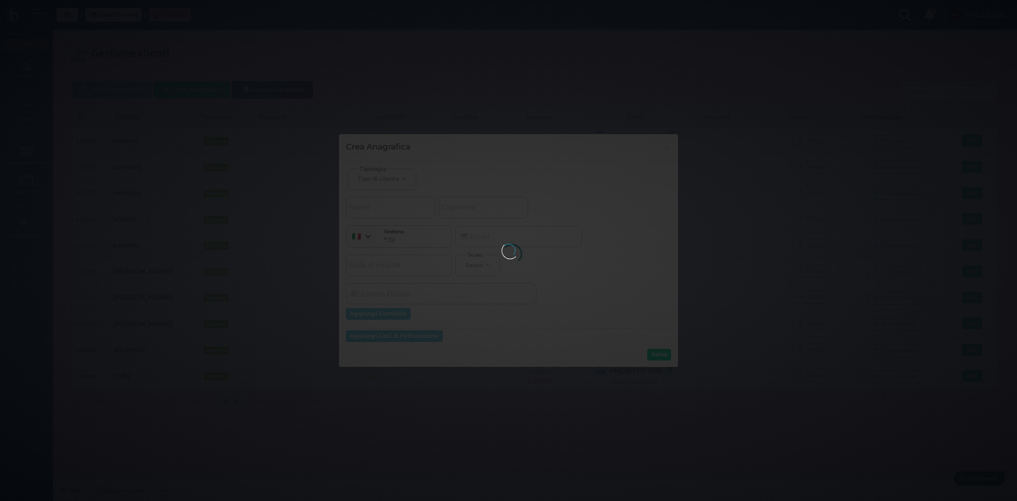
select select
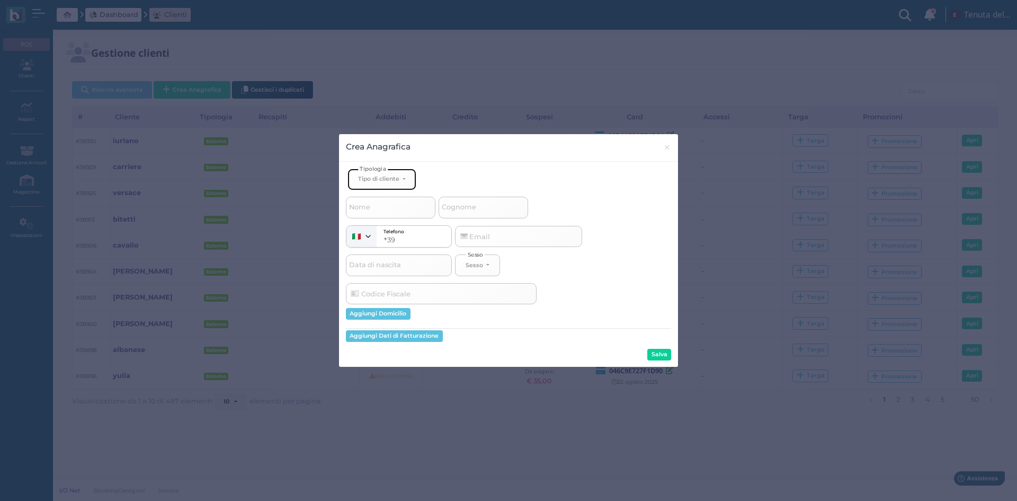
click at [406, 178] on button "Tipo di cliente" at bounding box center [381, 179] width 69 height 22
drag, startPoint x: 392, startPoint y: 216, endPoint x: 442, endPoint y: 211, distance: 50.0
click at [392, 215] on link "Esterno" at bounding box center [399, 214] width 103 height 12
select select "[object Object]"
select select
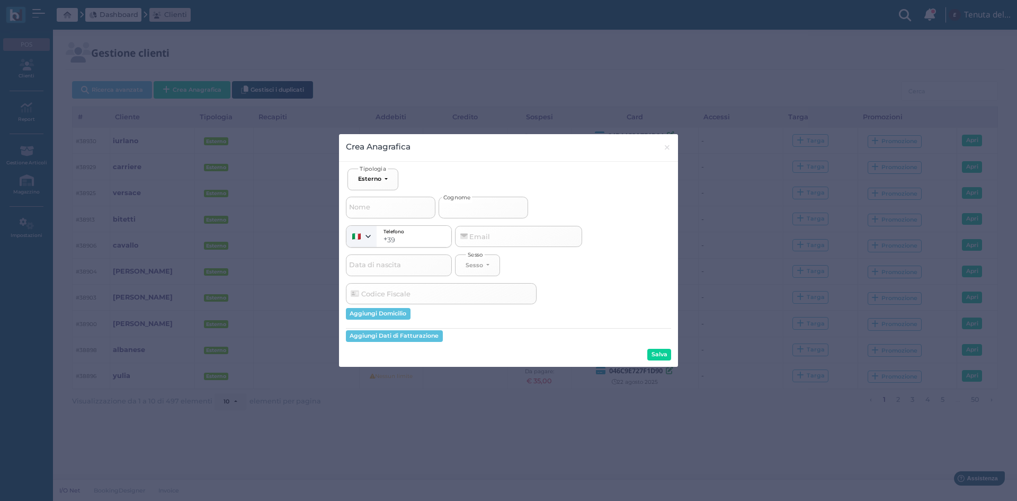
click at [480, 213] on input "Cognome" at bounding box center [484, 207] width 90 height 21
click at [481, 210] on input "Cognome" at bounding box center [484, 207] width 90 height 21
type input "m"
select select
type input "ma"
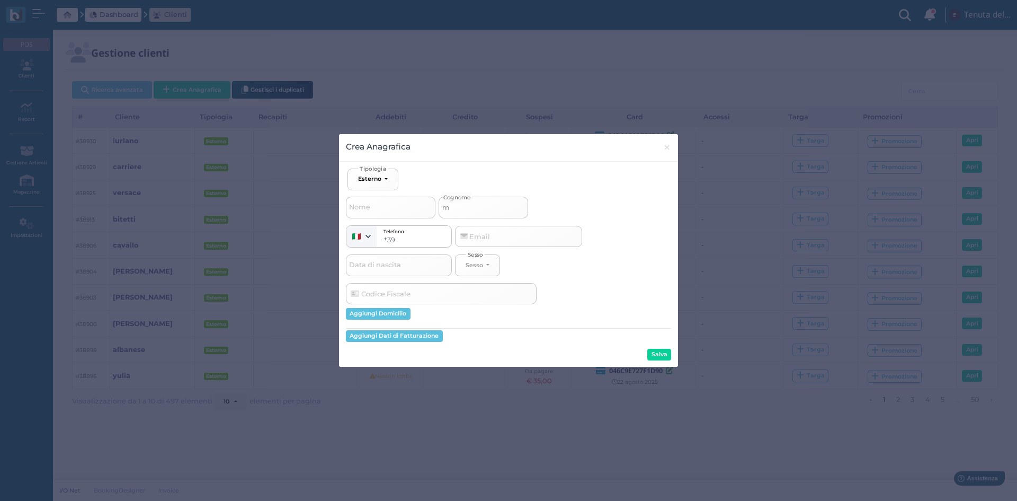
select select
type input "mar"
select select
type input "marr"
select select
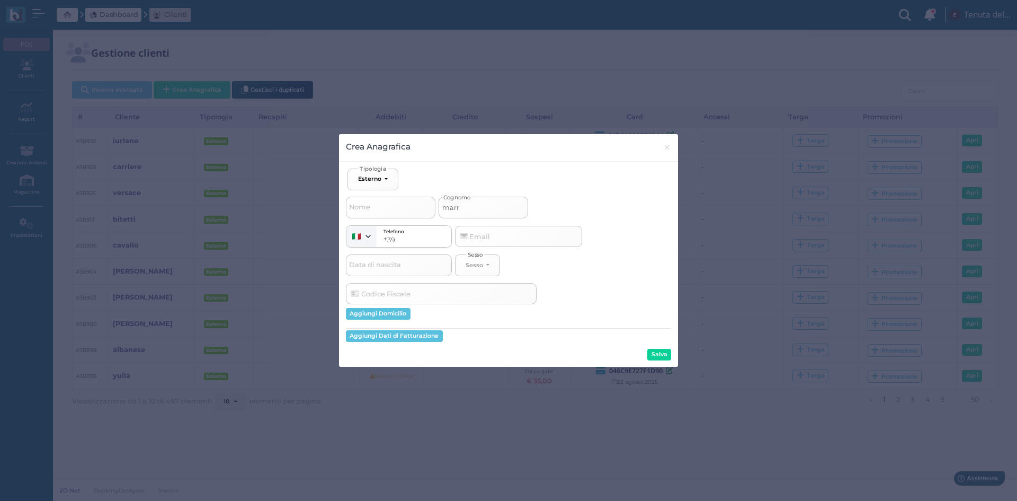
type input "marru"
select select
type input "marrul"
select select
type input "marrull"
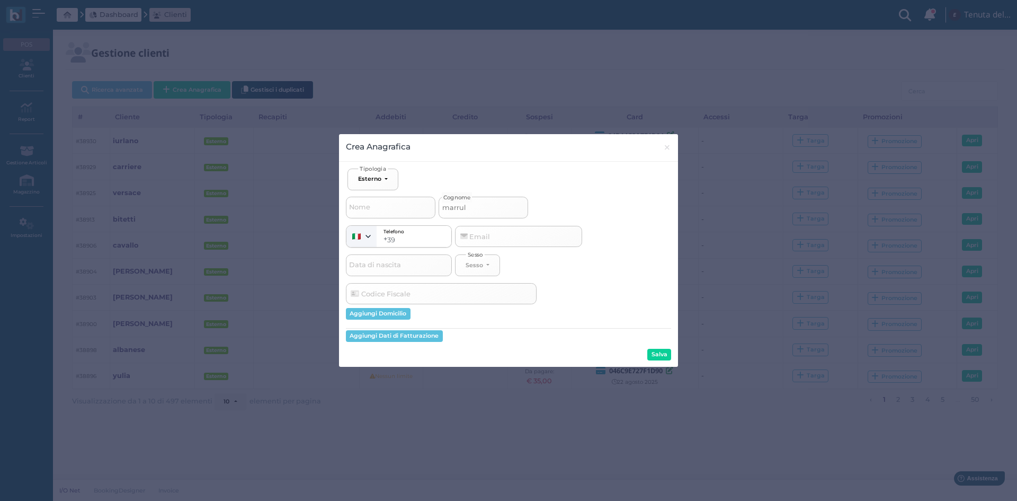
select select
type input "marrulli"
select select
type input "marrulli"
click at [665, 354] on button "Salva" at bounding box center [659, 355] width 24 height 12
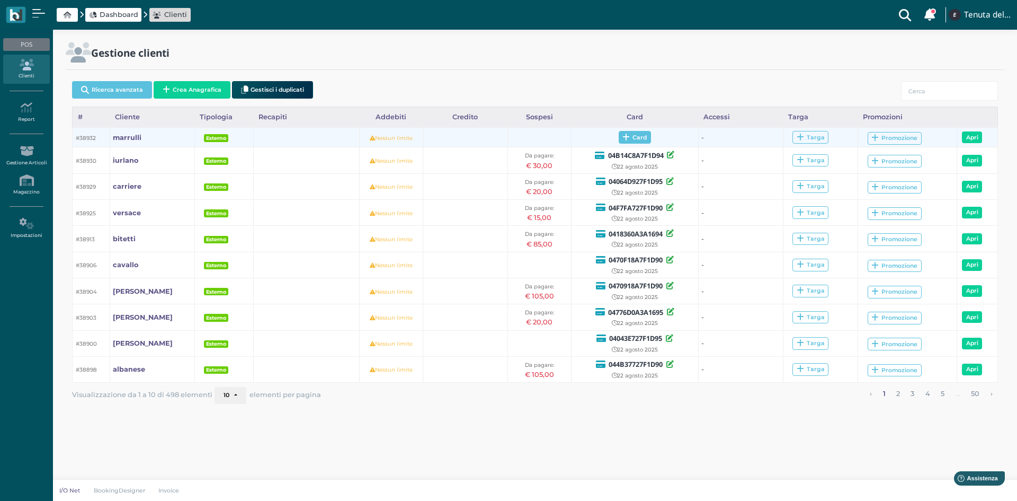
click at [628, 139] on icon at bounding box center [625, 137] width 7 height 8
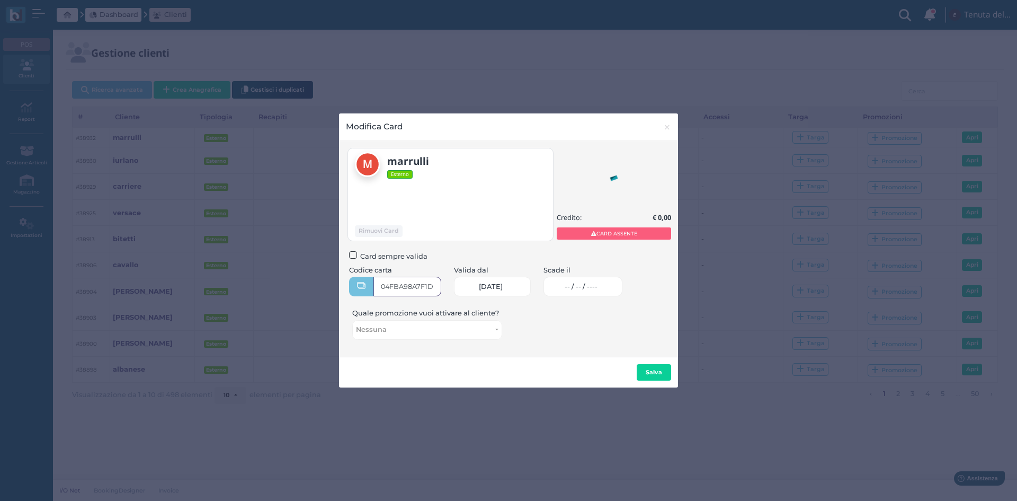
type input "04FBA98A7F1D90"
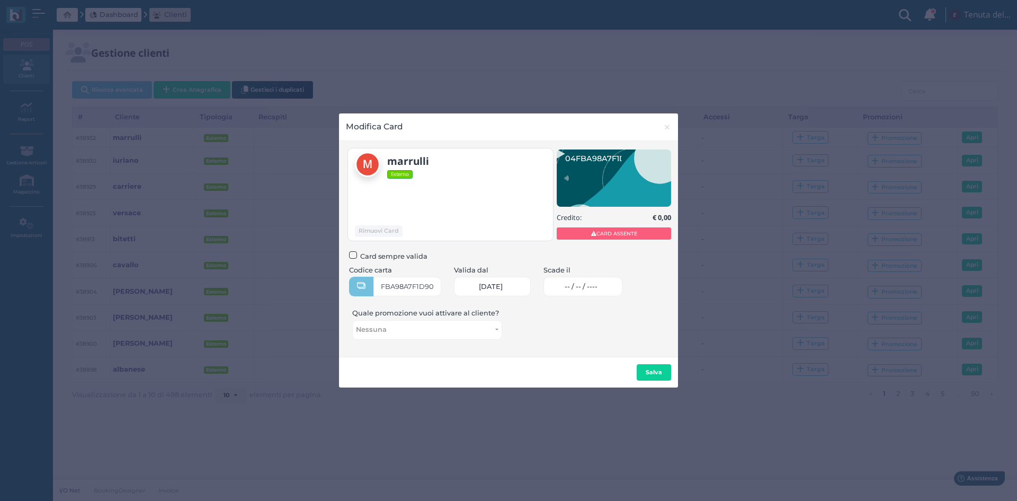
click at [601, 286] on input at bounding box center [600, 286] width 2 height 1
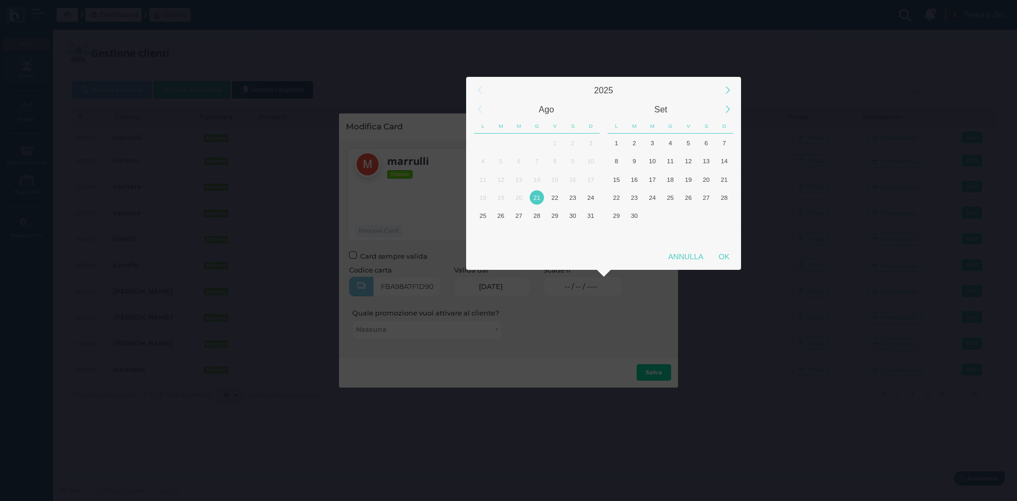
scroll to position [0, 0]
click at [559, 197] on div "22" at bounding box center [555, 197] width 14 height 14
click at [726, 256] on div "OK" at bounding box center [724, 256] width 26 height 19
type input "[DATE]"
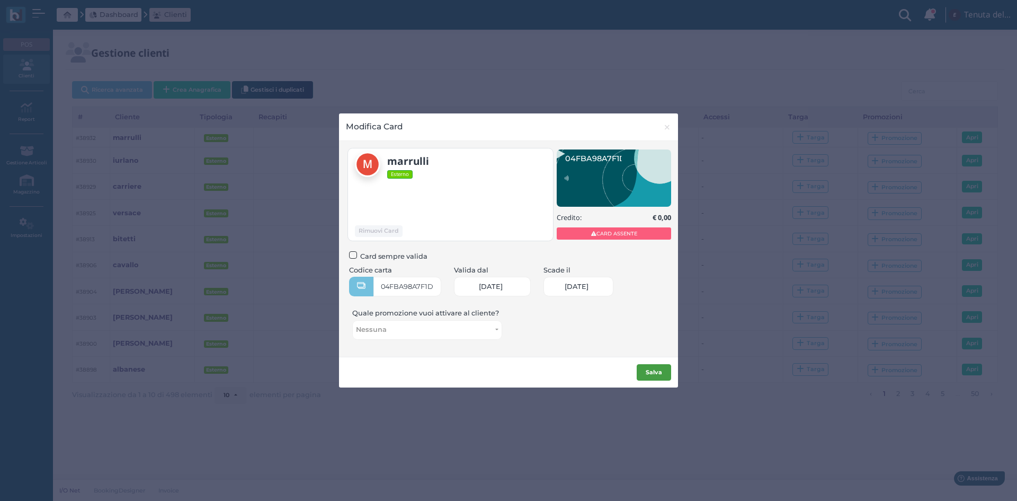
click at [653, 377] on button "Salva" at bounding box center [654, 372] width 34 height 17
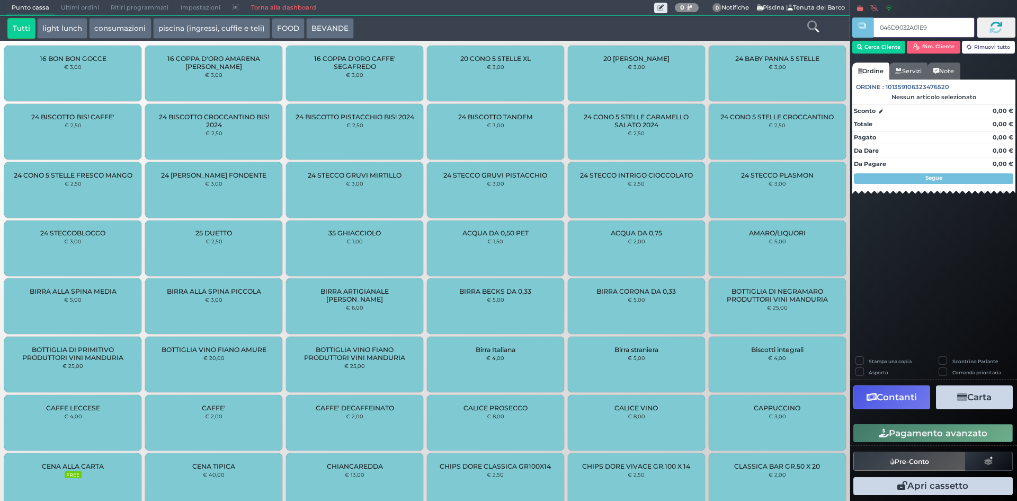
type input "046D9032A01E90"
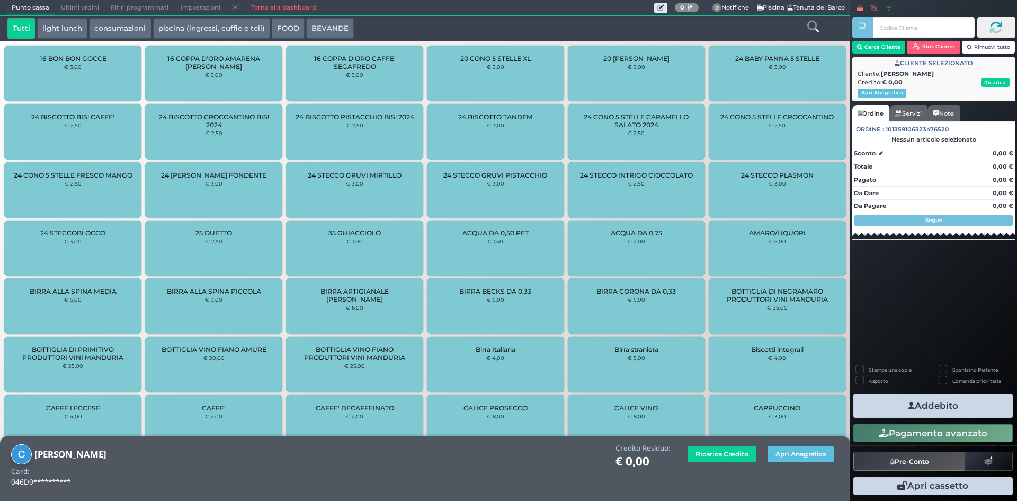
click at [816, 25] on icon at bounding box center [813, 27] width 12 height 12
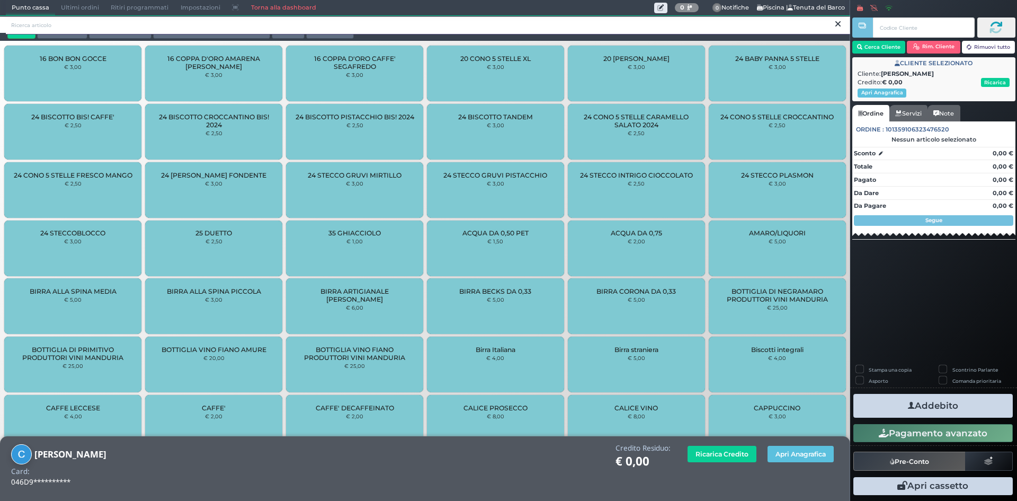
click at [751, 24] on input "search" at bounding box center [428, 25] width 844 height 19
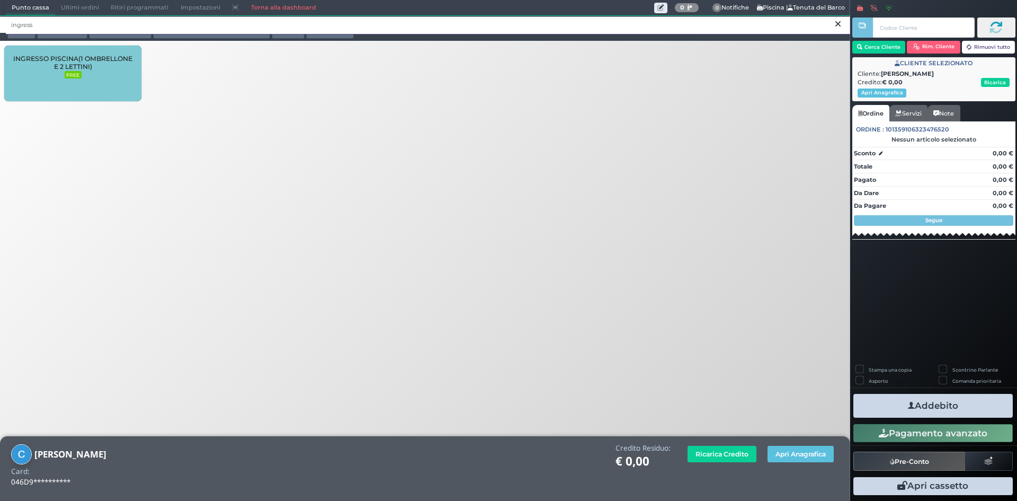
type input "ingress"
click at [70, 81] on div "INGRESSO PISCINA(1 OMBRELLONE E 2 LETTINI) FREE" at bounding box center [72, 74] width 137 height 56
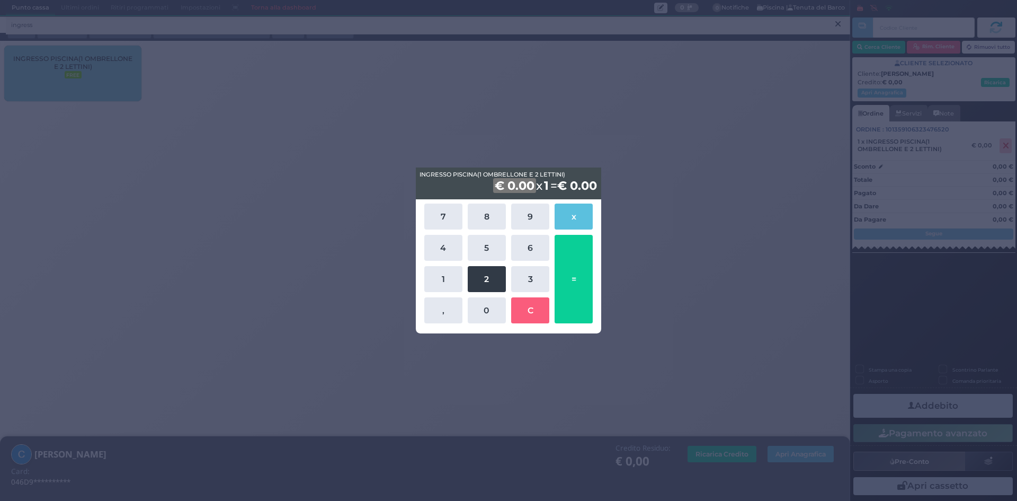
click at [498, 275] on button "2" at bounding box center [487, 279] width 38 height 26
click at [495, 301] on button "0" at bounding box center [487, 310] width 38 height 26
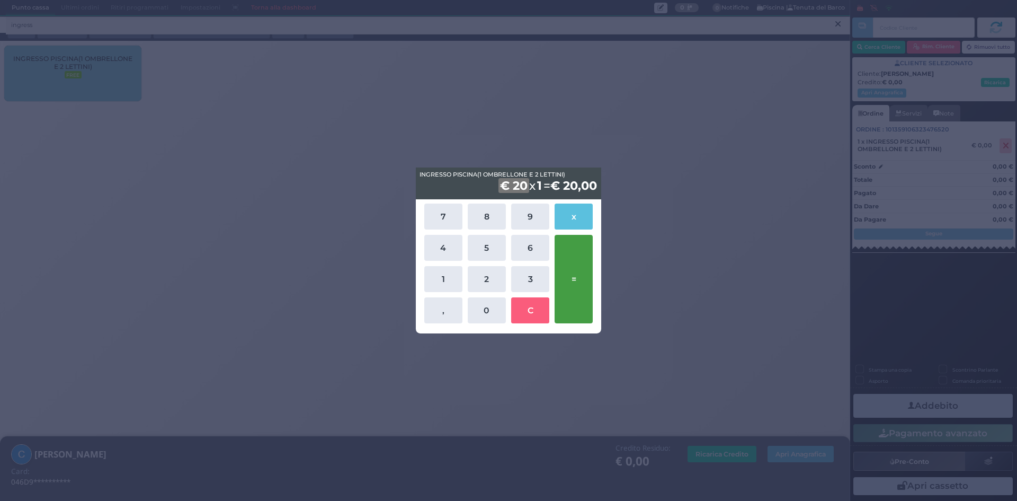
click at [563, 290] on button "=" at bounding box center [574, 279] width 38 height 88
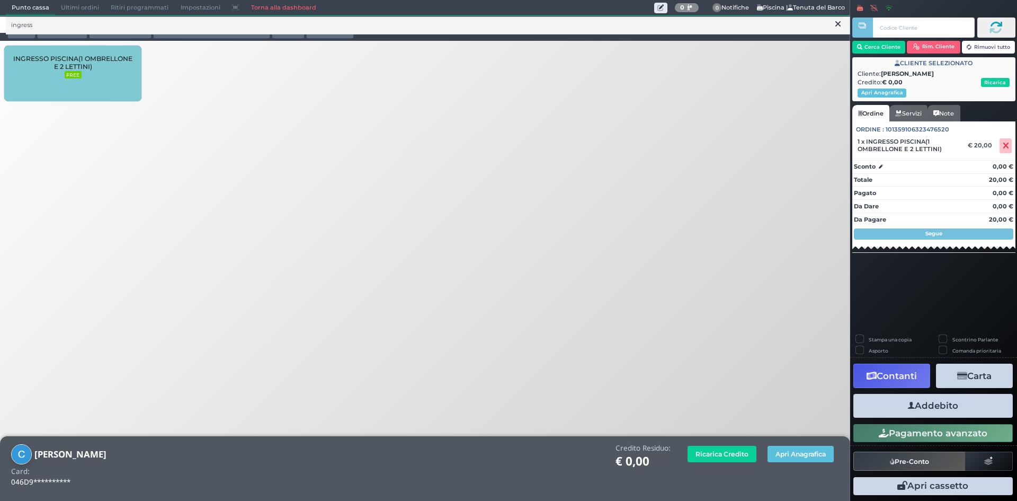
click at [919, 399] on button "Addebito" at bounding box center [932, 406] width 159 height 24
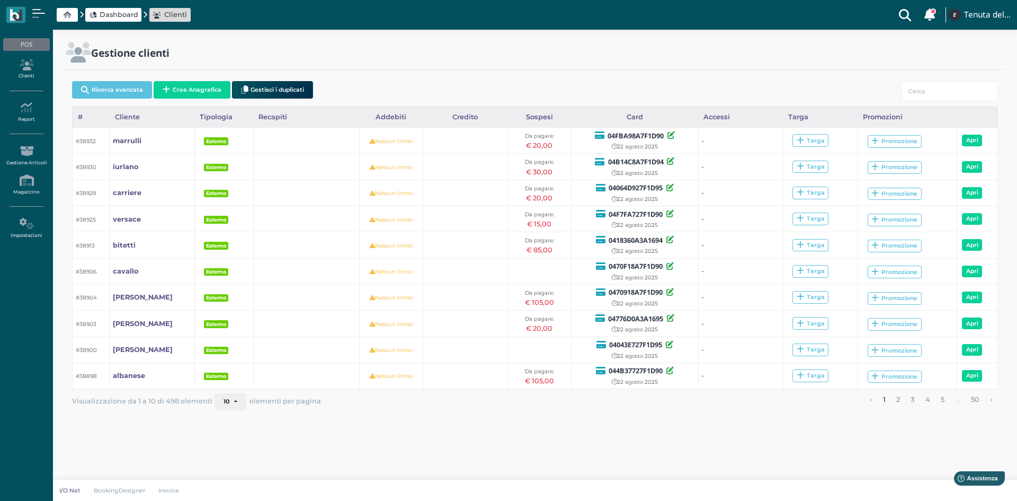
drag, startPoint x: 196, startPoint y: 88, endPoint x: 199, endPoint y: 94, distance: 6.2
click at [196, 88] on button "Crea Anagrafica" at bounding box center [192, 89] width 77 height 17
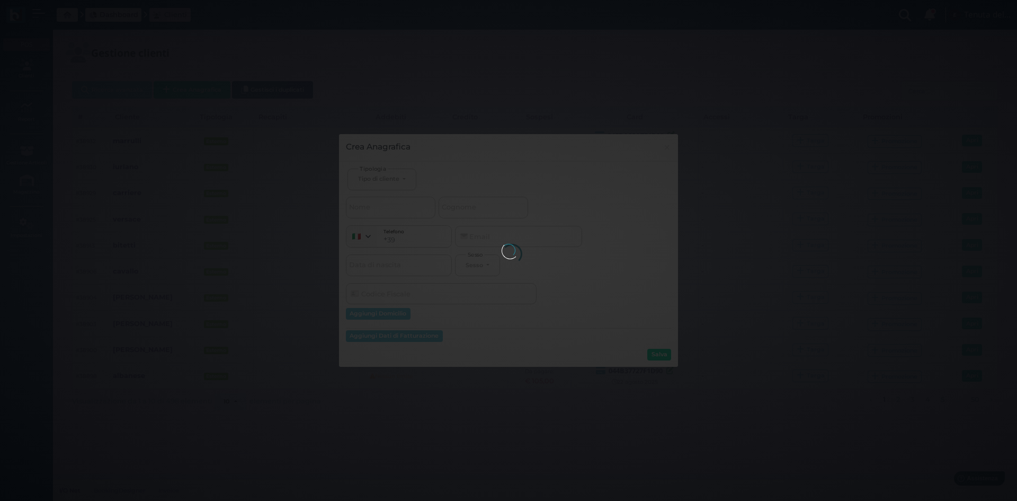
select select
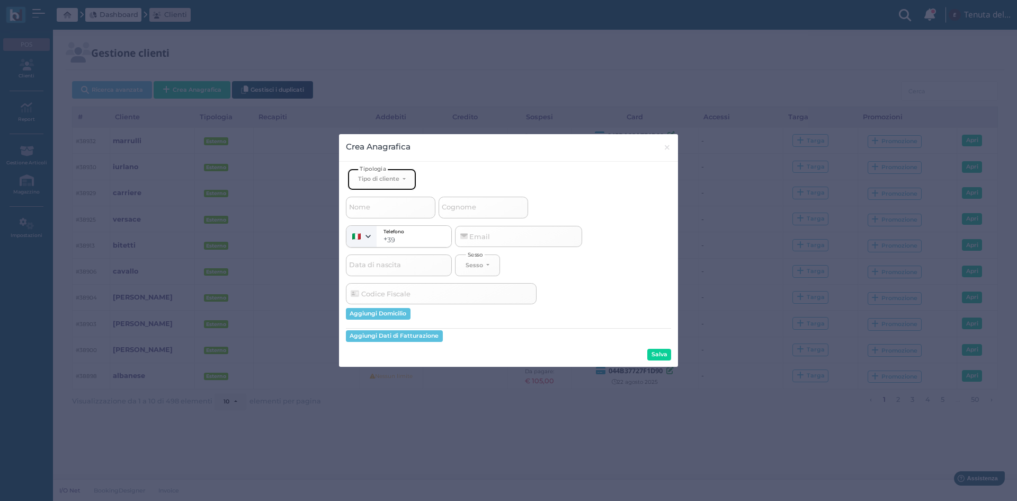
click at [392, 174] on button "Tipo di cliente" at bounding box center [381, 179] width 69 height 22
click at [377, 214] on span "Esterno" at bounding box center [371, 214] width 26 height 8
select select "[object Object]"
select select
click at [498, 208] on input "Cognome" at bounding box center [484, 207] width 90 height 21
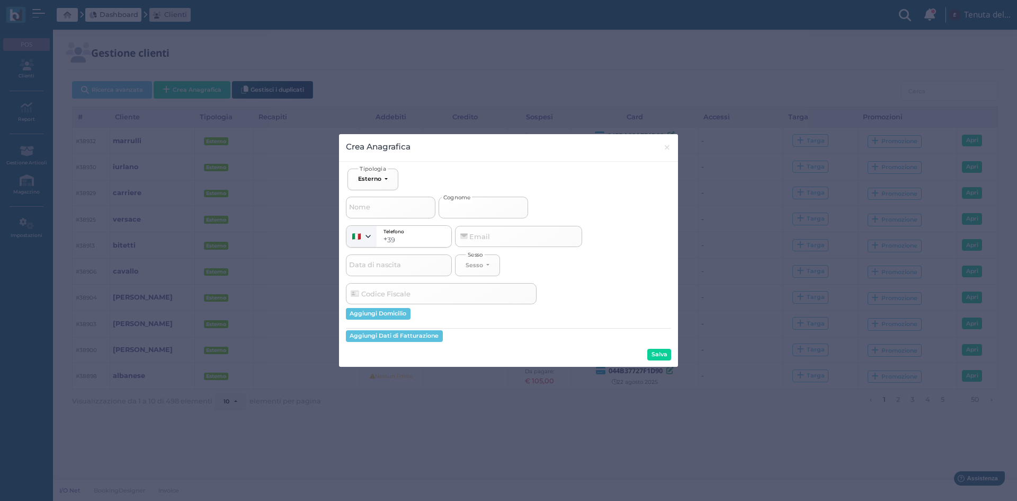
type input "c"
select select
type input "ca"
select select
type input "cav"
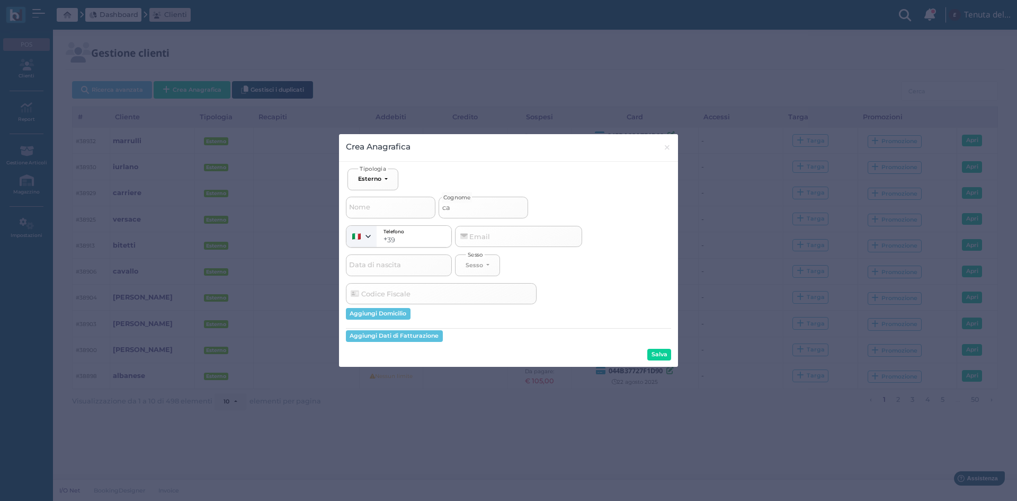
select select
type input "cava"
select select
type input "caval"
select select
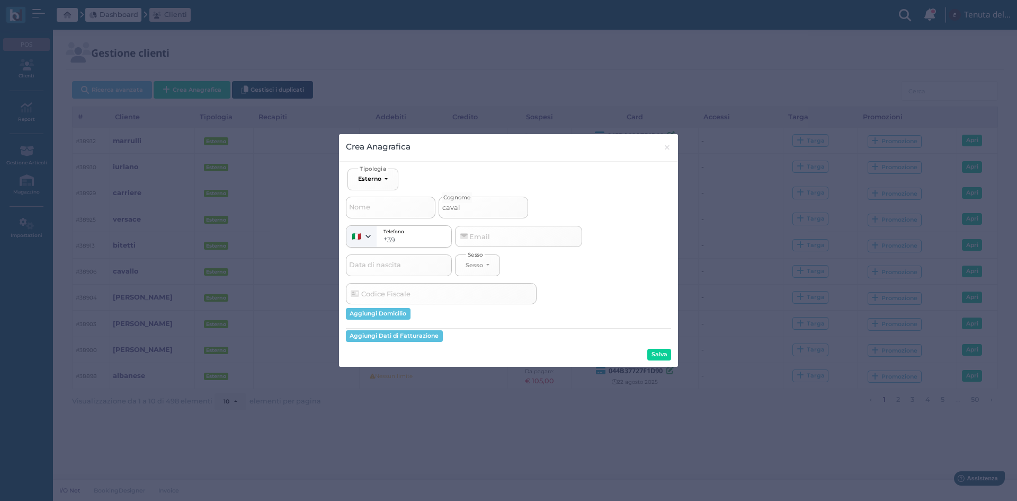
type input "cavall"
select select
type input "cavalla"
select select
type input "cavallar"
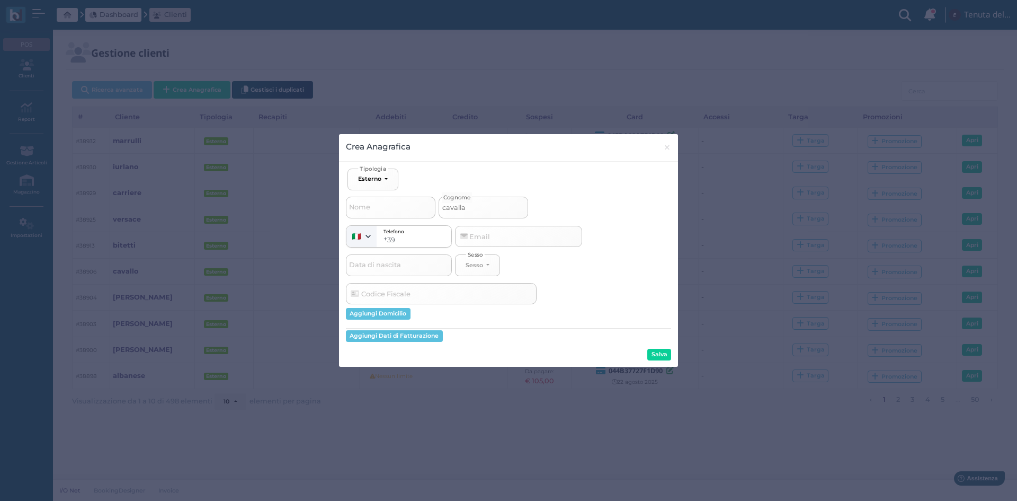
select select
type input "cavallaro"
select select
type input "cavallaro"
click at [668, 353] on button "Salva" at bounding box center [659, 355] width 24 height 12
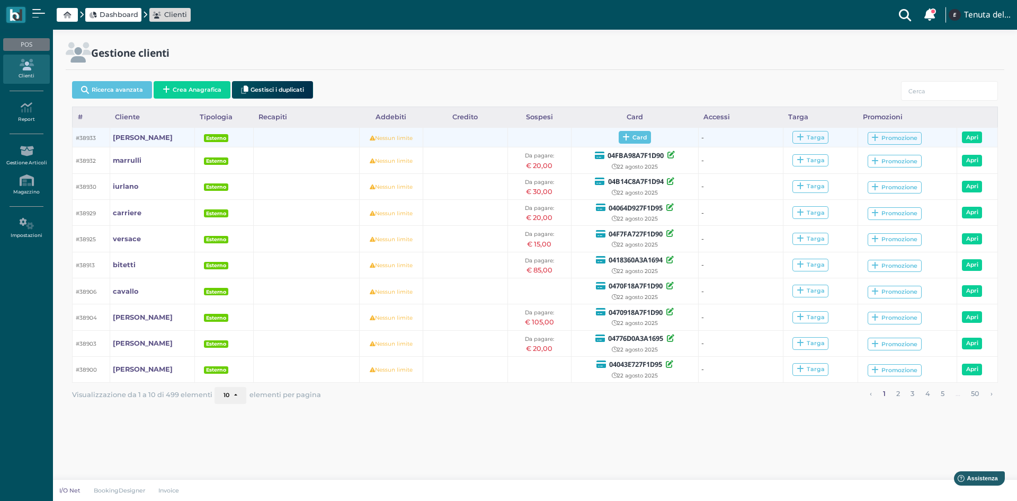
click at [629, 141] on span "Card" at bounding box center [635, 137] width 32 height 13
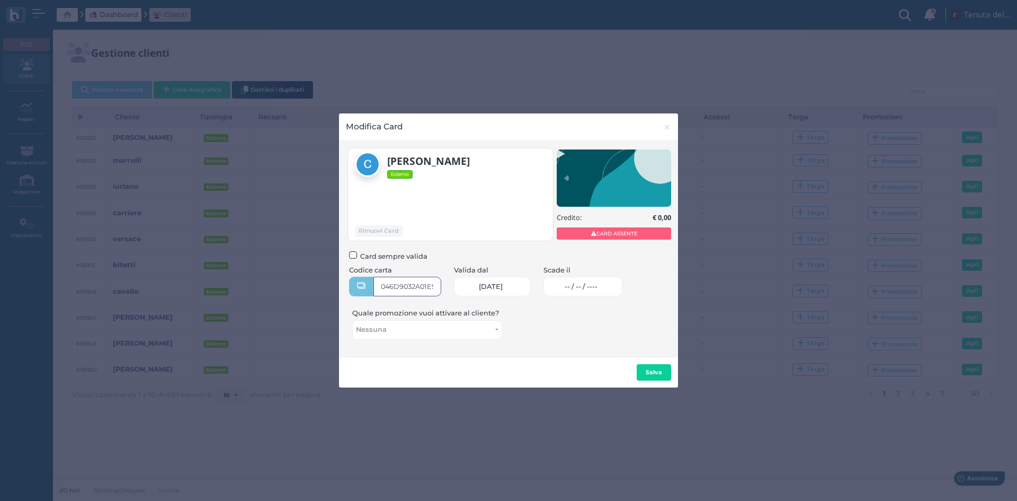
type input "046D9032A01E90"
click at [595, 284] on span "-- / -- / ----" at bounding box center [581, 286] width 33 height 8
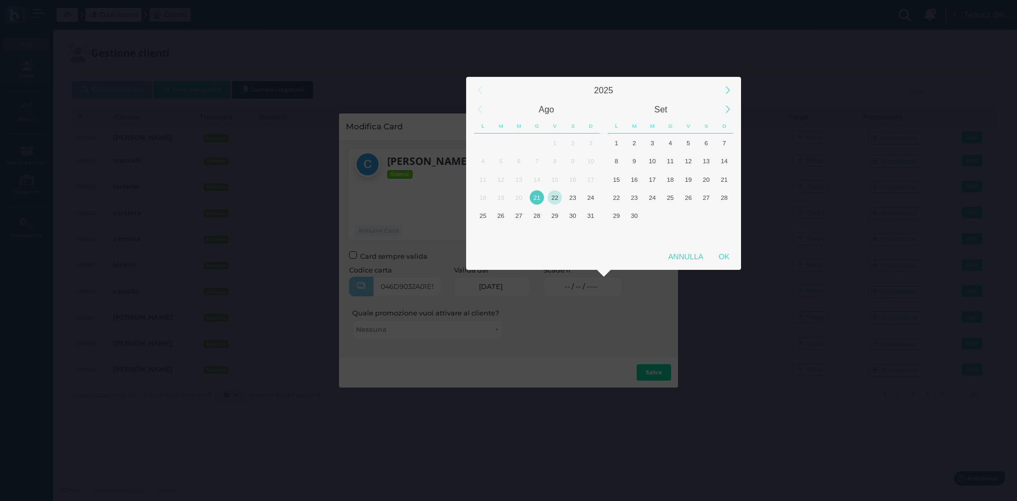
click at [556, 197] on div "22" at bounding box center [555, 197] width 14 height 14
click at [724, 257] on div "OK" at bounding box center [724, 256] width 26 height 19
type input "22/08/2025"
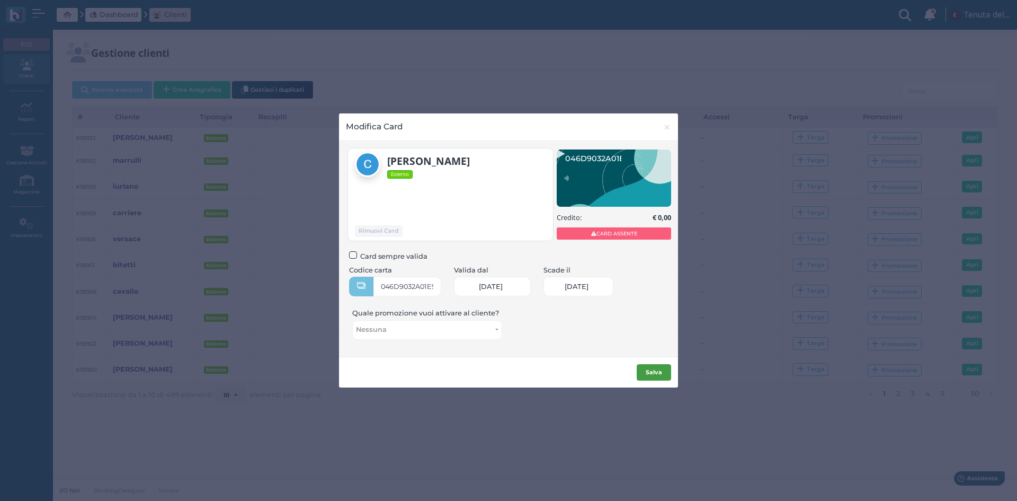
scroll to position [0, 46]
click at [656, 368] on b "Salva" at bounding box center [654, 371] width 16 height 7
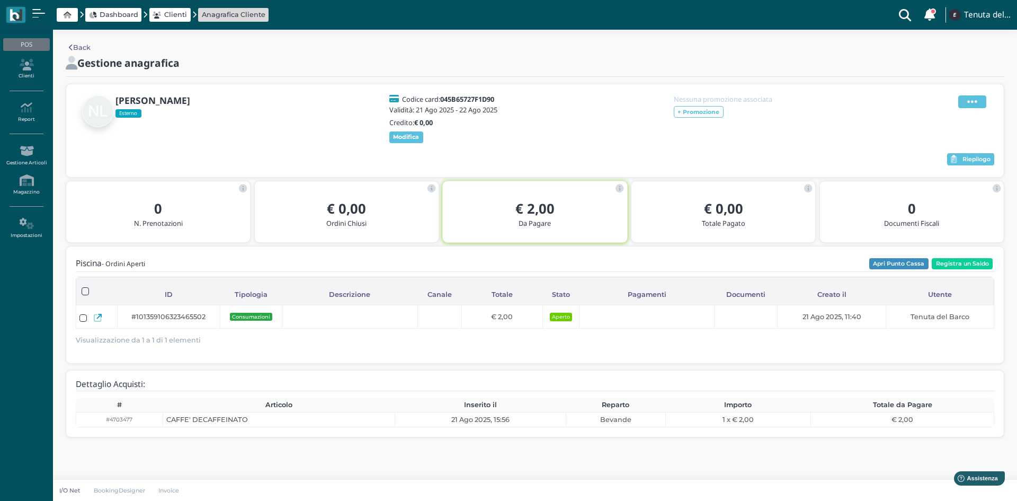
click at [963, 103] on span at bounding box center [972, 101] width 28 height 13
click at [952, 155] on span "Elimina" at bounding box center [938, 160] width 28 height 10
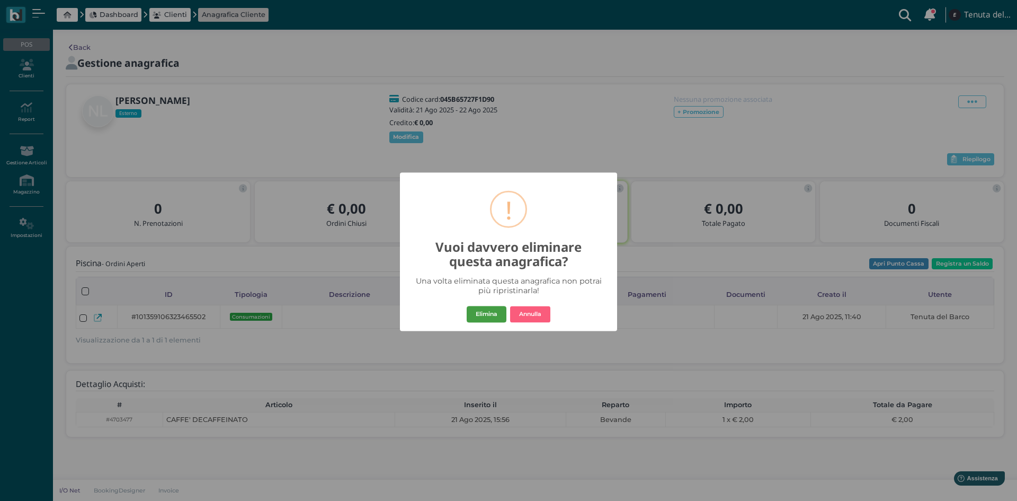
click at [487, 314] on button "Elimina" at bounding box center [487, 314] width 40 height 17
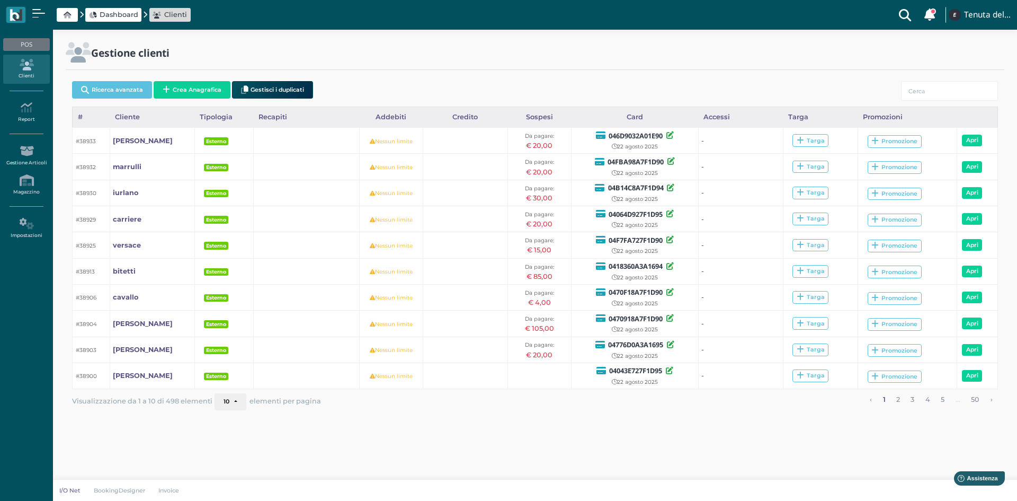
click at [939, 81] on div "Ricerca avanzata Crea Anagrafica Gestisci i duplicati" at bounding box center [535, 92] width 926 height 30
click at [932, 94] on input "search" at bounding box center [949, 91] width 97 height 20
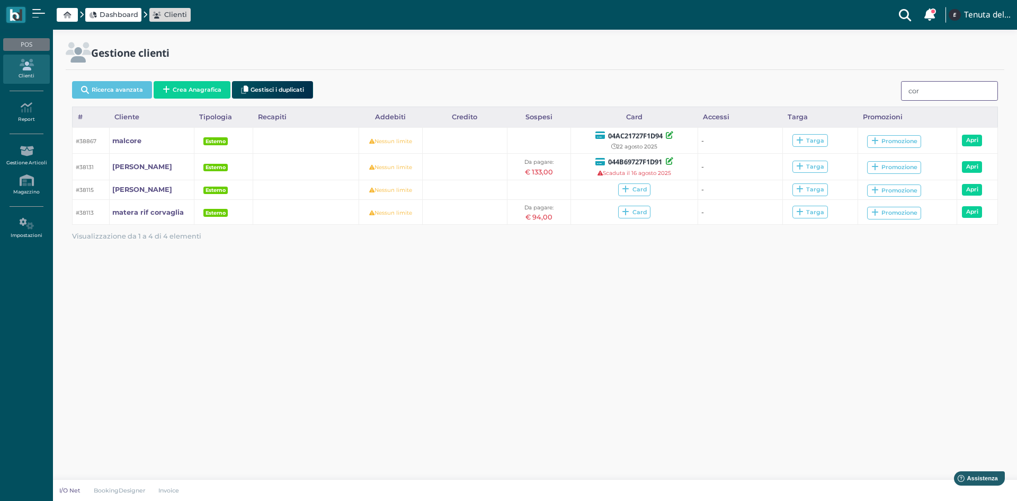
type input "cor"
click at [39, 64] on icon at bounding box center [26, 65] width 46 height 12
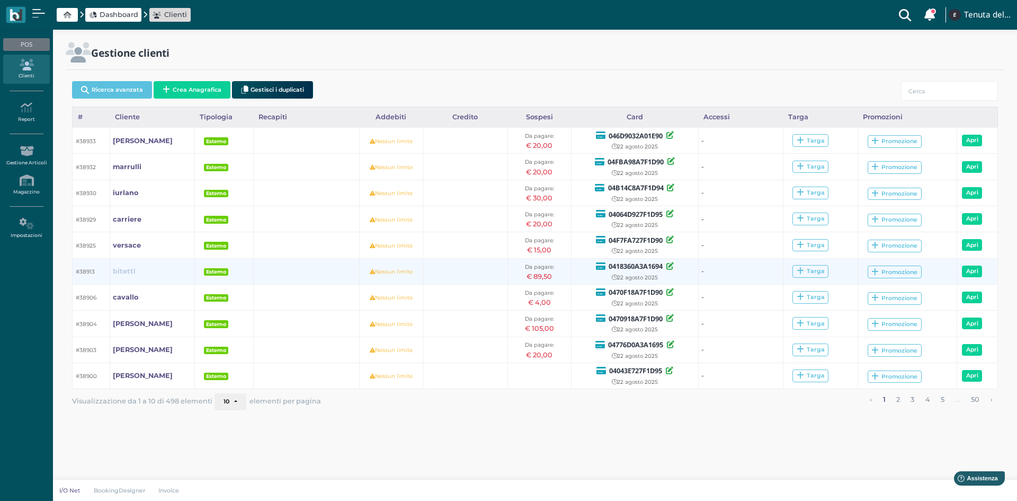
click at [129, 270] on b "bitetti" at bounding box center [124, 271] width 23 height 8
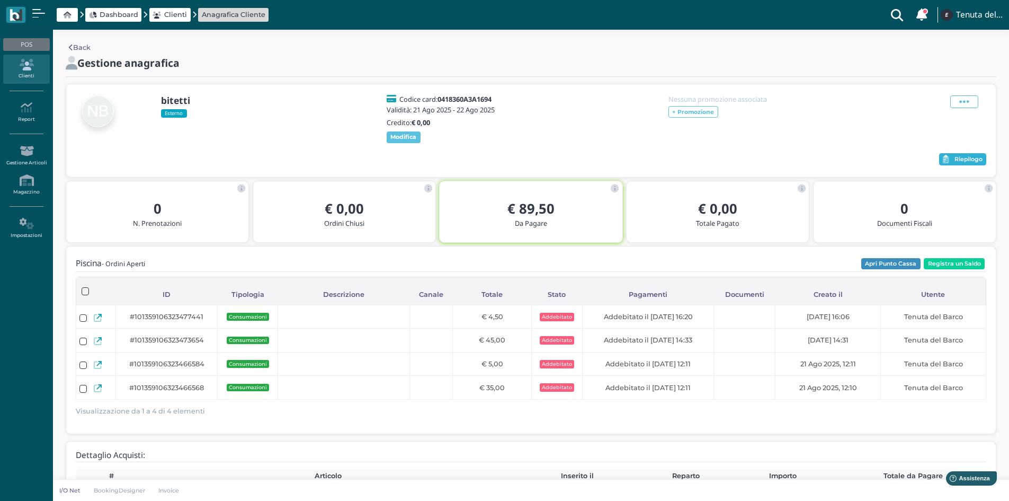
click at [960, 163] on span "Riepilogo" at bounding box center [968, 159] width 28 height 7
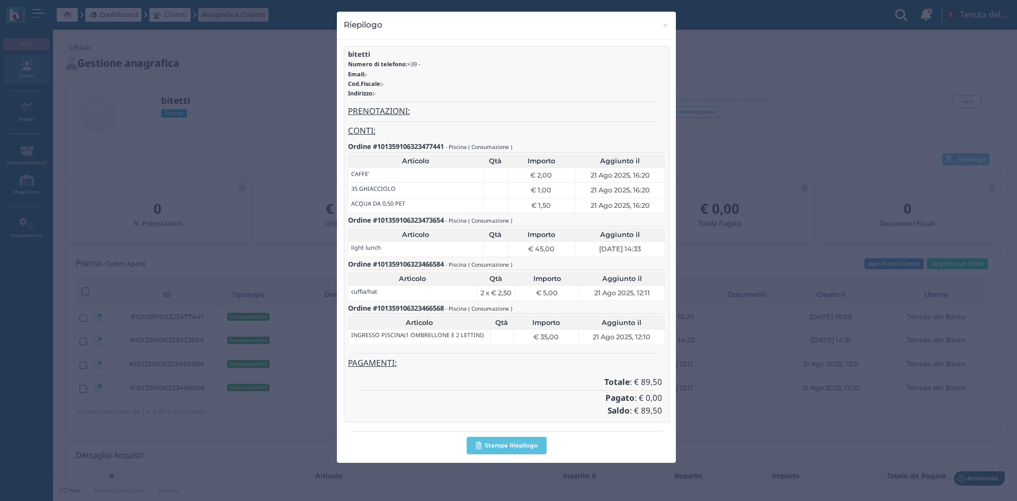
click at [160, 84] on div "Riepilogo × close bitetti Numero di telefono: +39 - Email: - Cod.Fiscale: - Ind…" at bounding box center [508, 250] width 1017 height 501
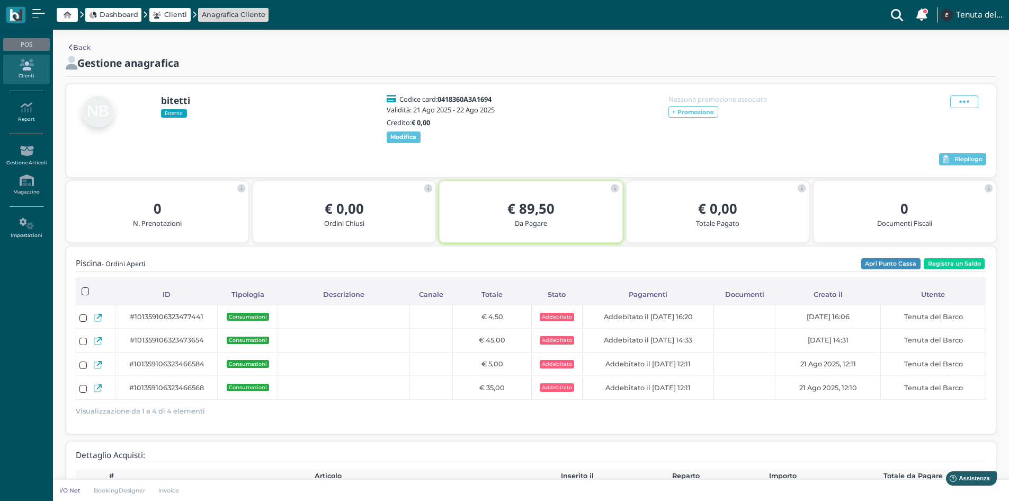
click at [24, 75] on link "Clienti" at bounding box center [26, 69] width 46 height 29
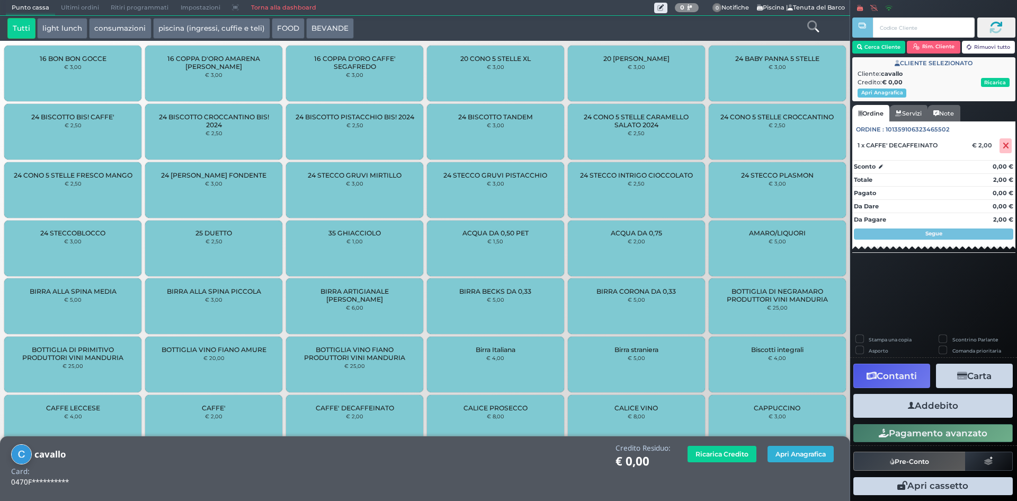
click at [805, 454] on button "Apri Anagrafica" at bounding box center [800, 453] width 66 height 16
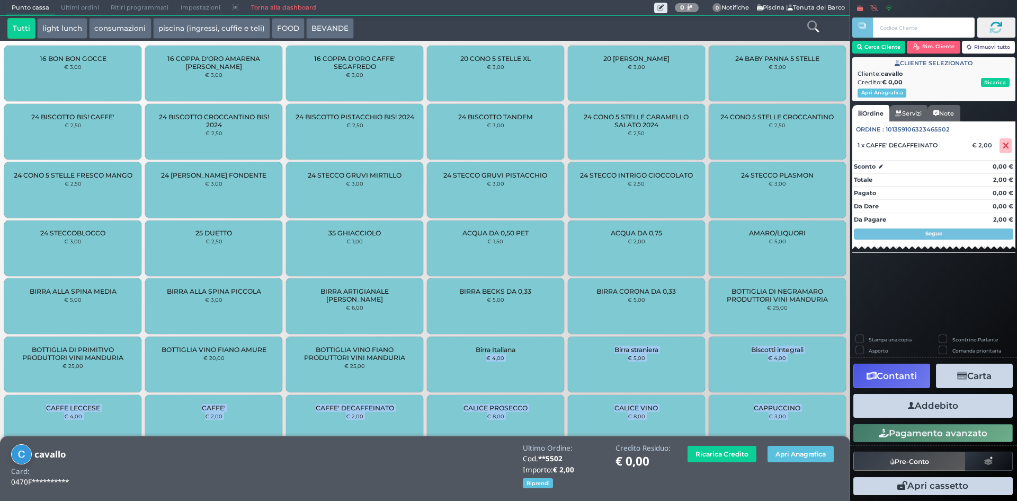
drag, startPoint x: 461, startPoint y: 392, endPoint x: 506, endPoint y: 512, distance: 128.2
click at [506, 500] on html "Punto cassa [GEOGRAPHIC_DATA] Ultimi ordini Delivery Ritiri programmati Imposta…" at bounding box center [508, 250] width 1017 height 501
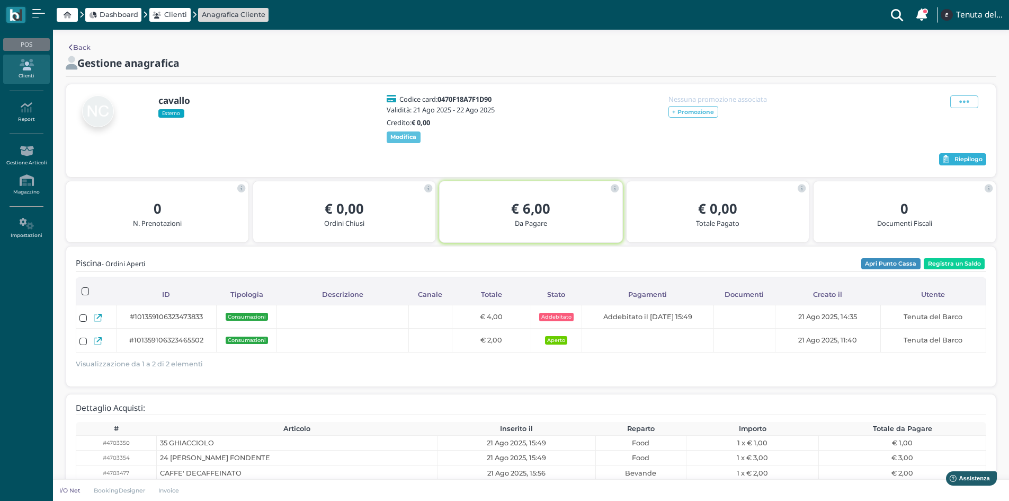
click at [960, 163] on span "Riepilogo" at bounding box center [968, 159] width 28 height 7
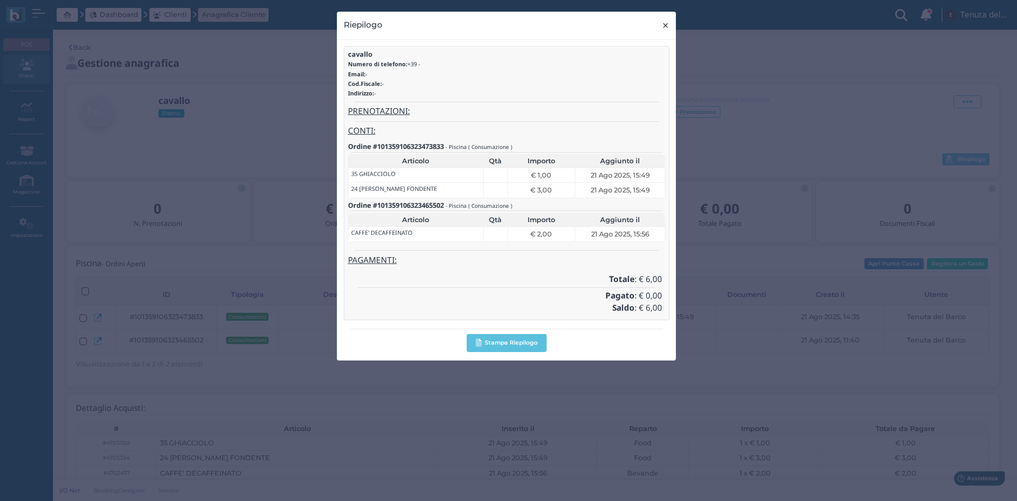
click at [660, 18] on button "× close" at bounding box center [666, 25] width 22 height 27
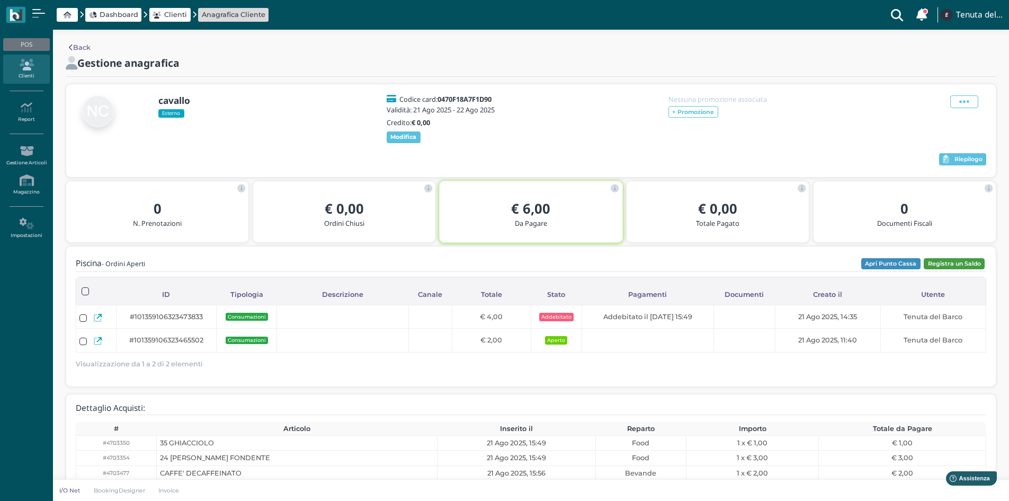
click at [944, 270] on button "Registra un Saldo" at bounding box center [954, 264] width 61 height 12
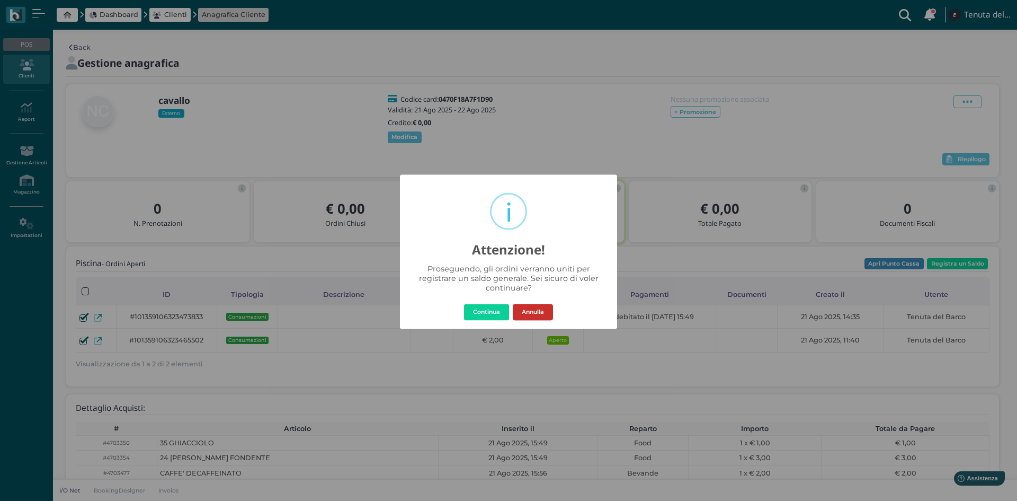
click at [545, 316] on button "Annulla" at bounding box center [533, 311] width 40 height 17
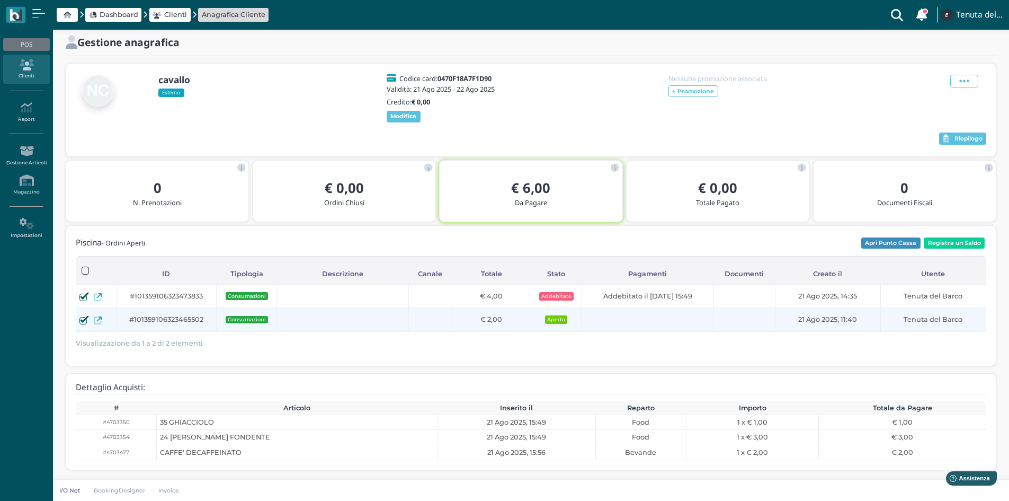
scroll to position [28, 0]
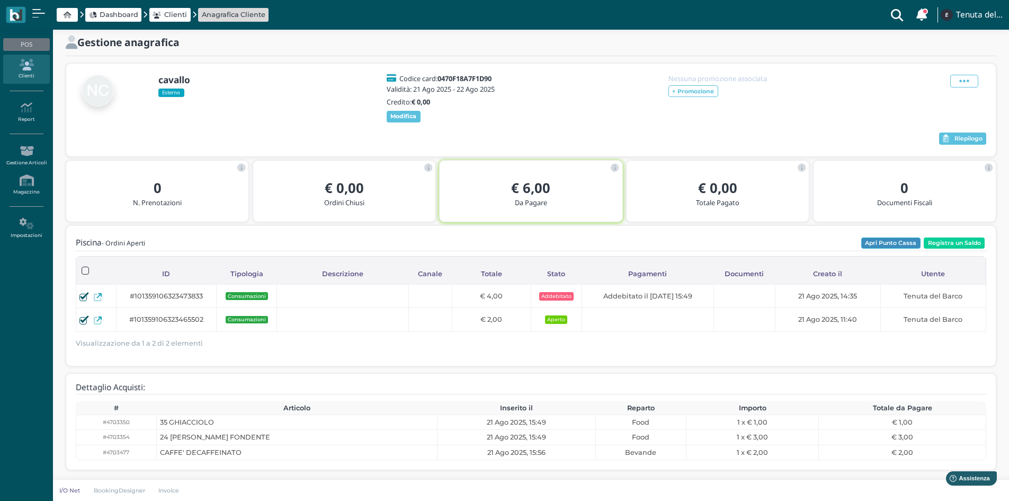
click at [878, 246] on button "Apri Punto Cassa" at bounding box center [890, 243] width 59 height 12
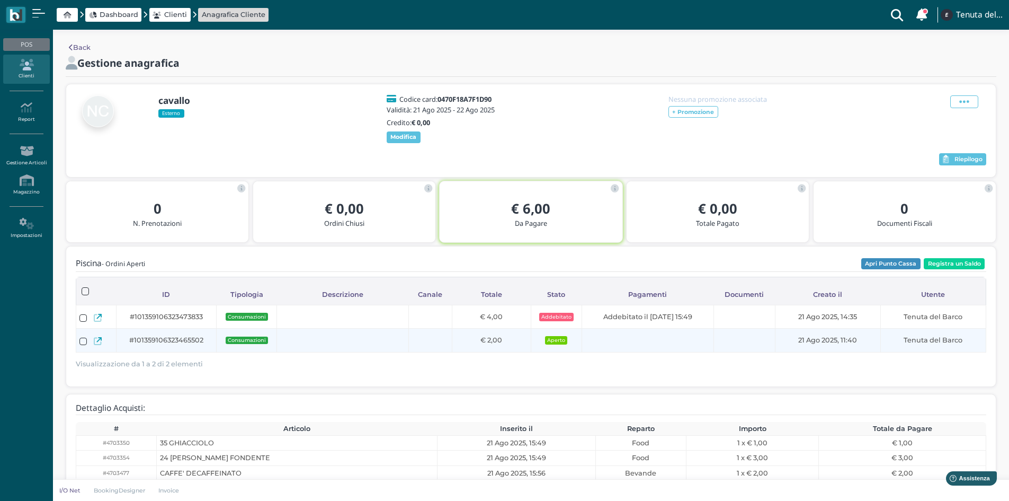
click at [146, 343] on span "#101359106323465502" at bounding box center [166, 340] width 74 height 10
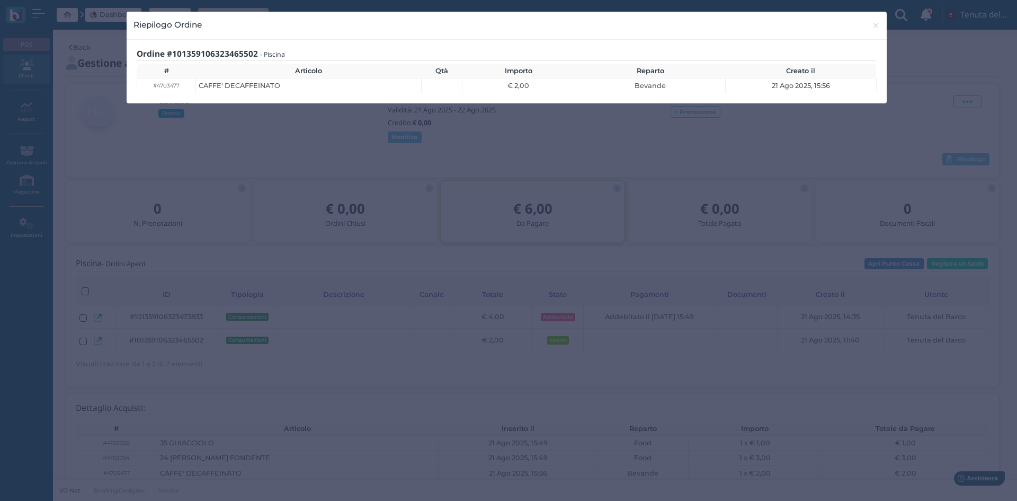
click at [262, 337] on div "Riepilogo Ordine × close Ordine #101359106323465502 - Piscina # Articolo Qtà Im…" at bounding box center [508, 250] width 1017 height 501
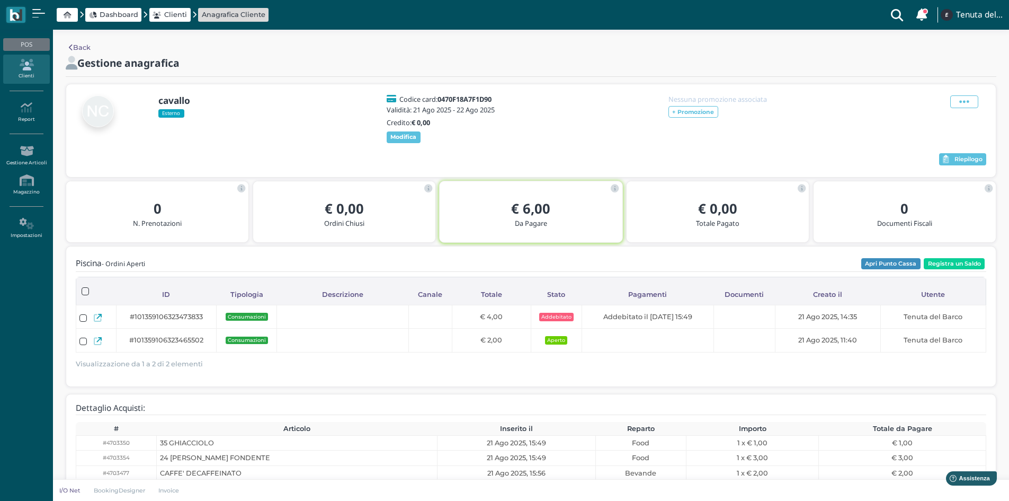
click at [492, 211] on h2 "€ 6,00" at bounding box center [530, 208] width 165 height 15
click at [530, 217] on b "€ 6,00" at bounding box center [530, 208] width 39 height 19
